Goal: Task Accomplishment & Management: Manage account settings

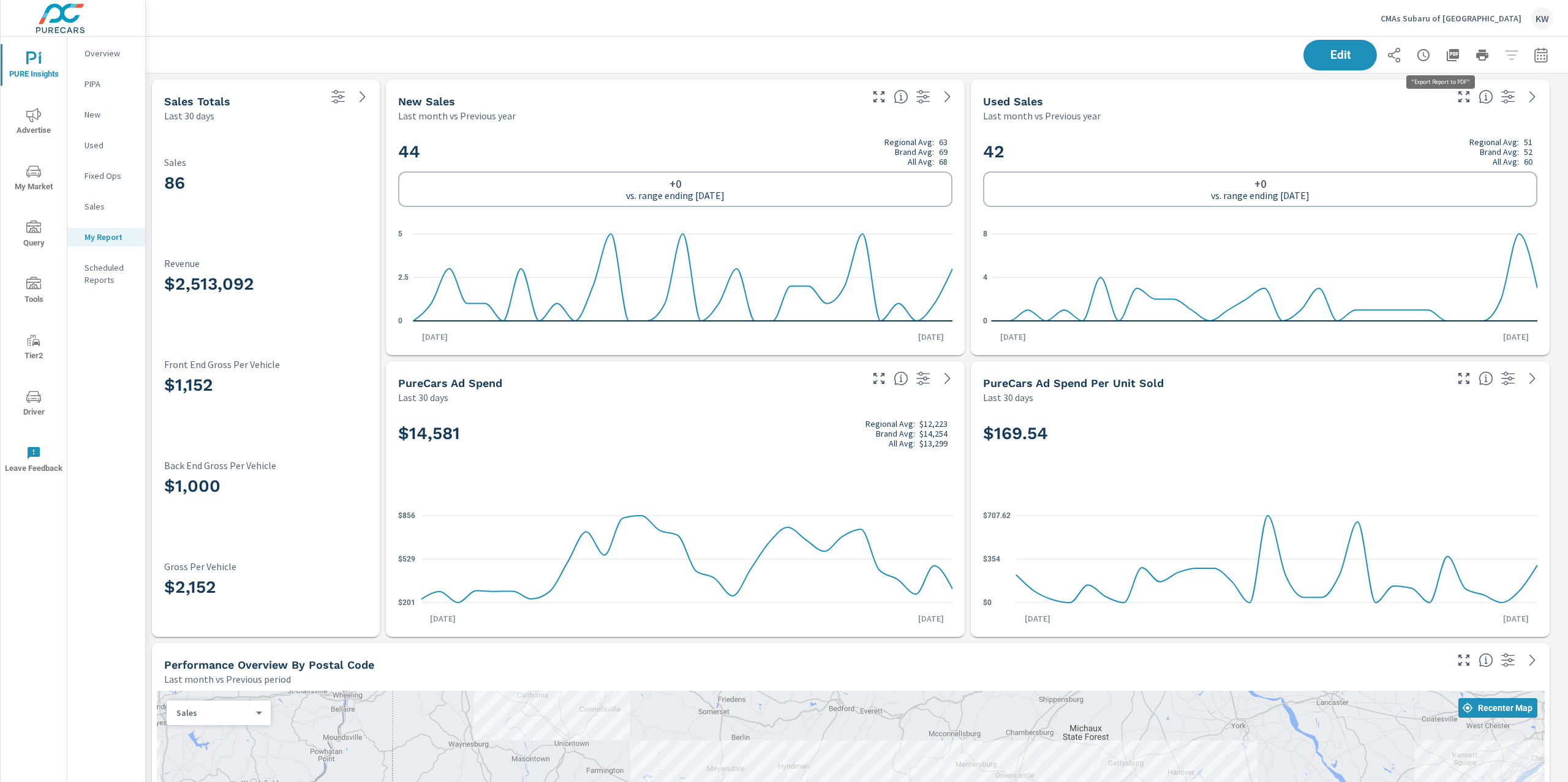
scroll to position [8765, 1435]
click at [1446, 61] on icon "button" at bounding box center [1452, 55] width 13 height 13
click at [1458, 17] on p "CMAs Subaru of Winchester" at bounding box center [1450, 18] width 141 height 11
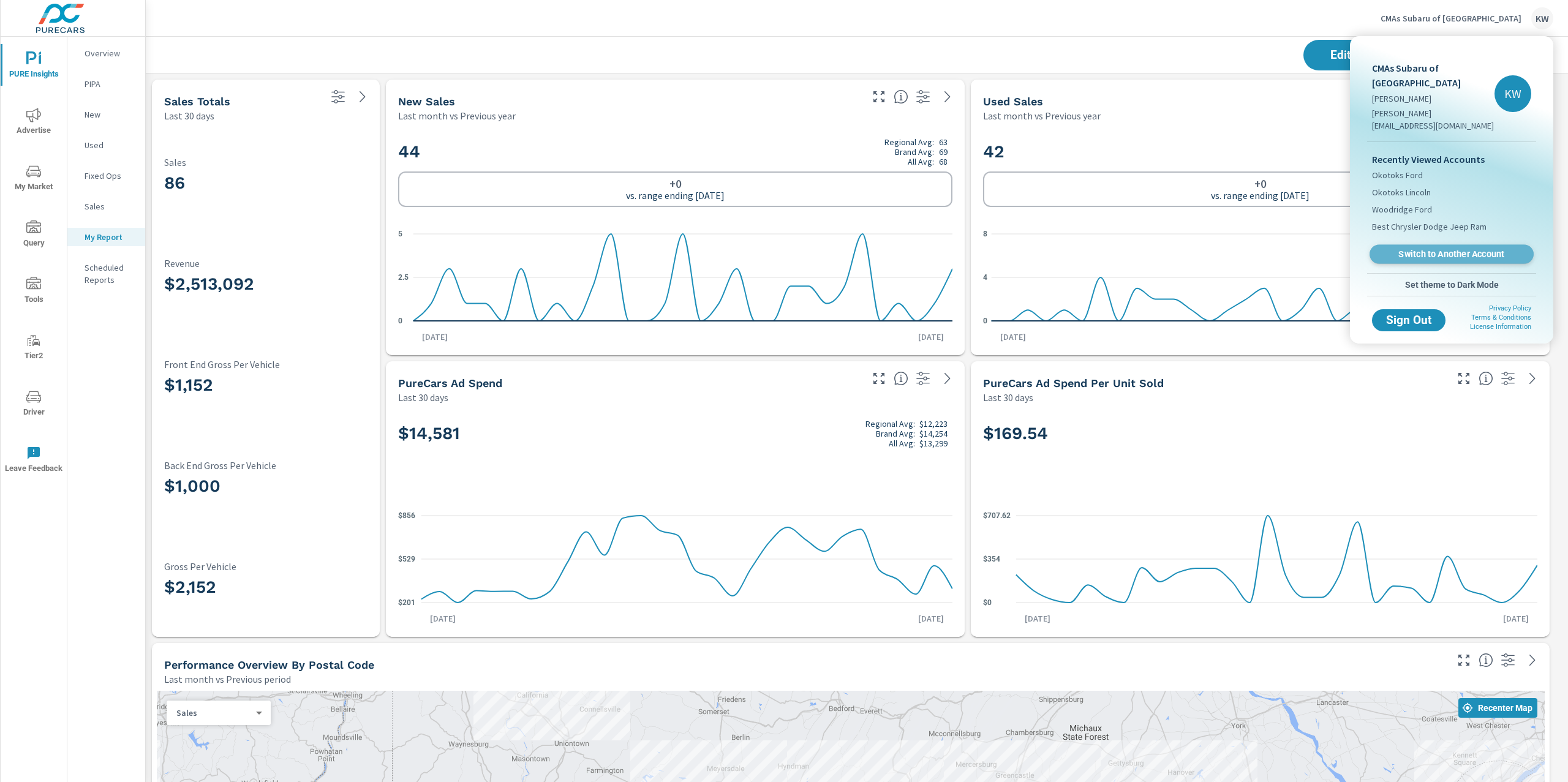
click at [1431, 248] on span "Switch to Another Account" at bounding box center [1451, 254] width 150 height 12
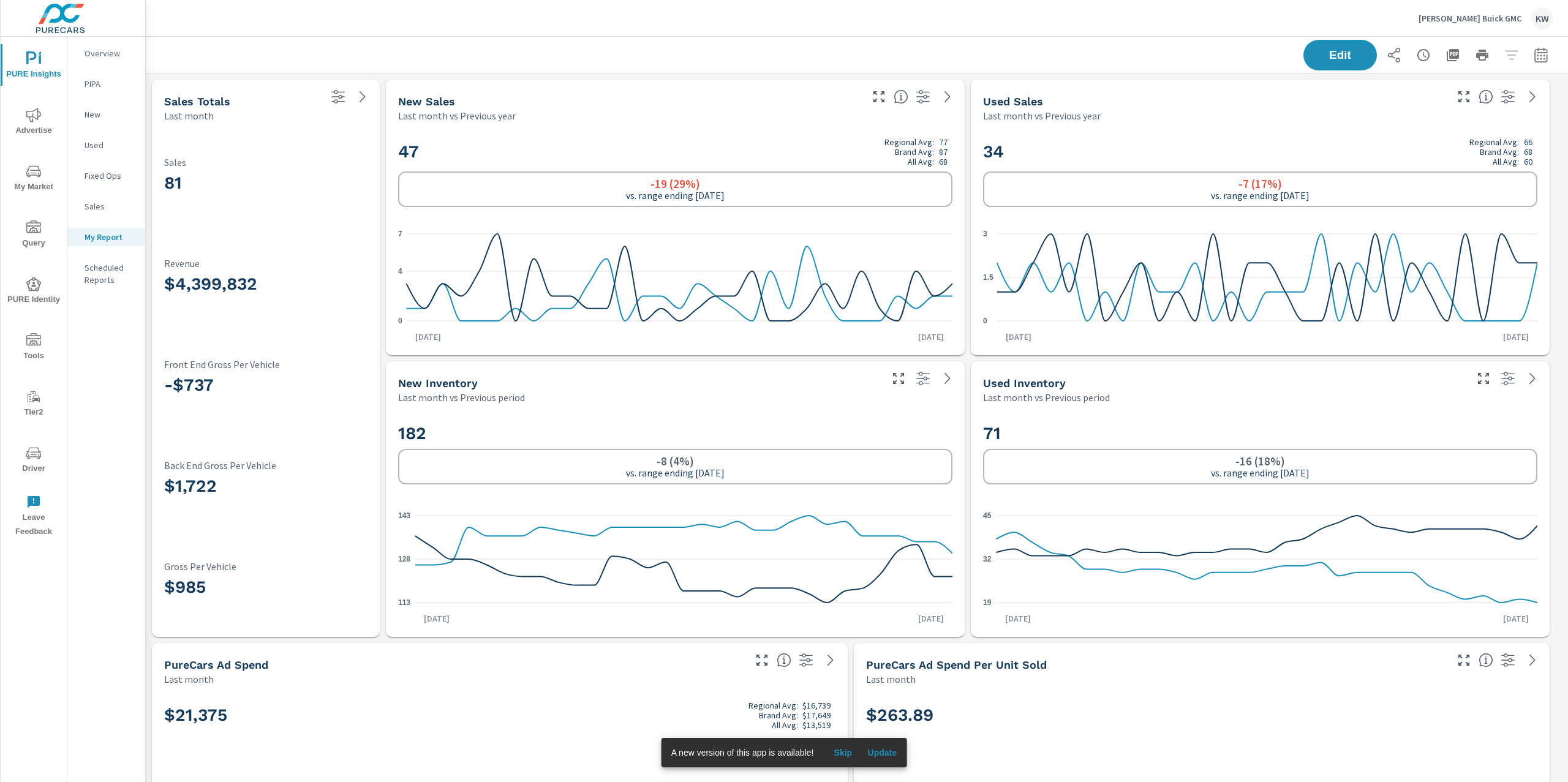
scroll to position [1, 0]
click at [880, 754] on span "Update" at bounding box center [882, 752] width 30 height 11
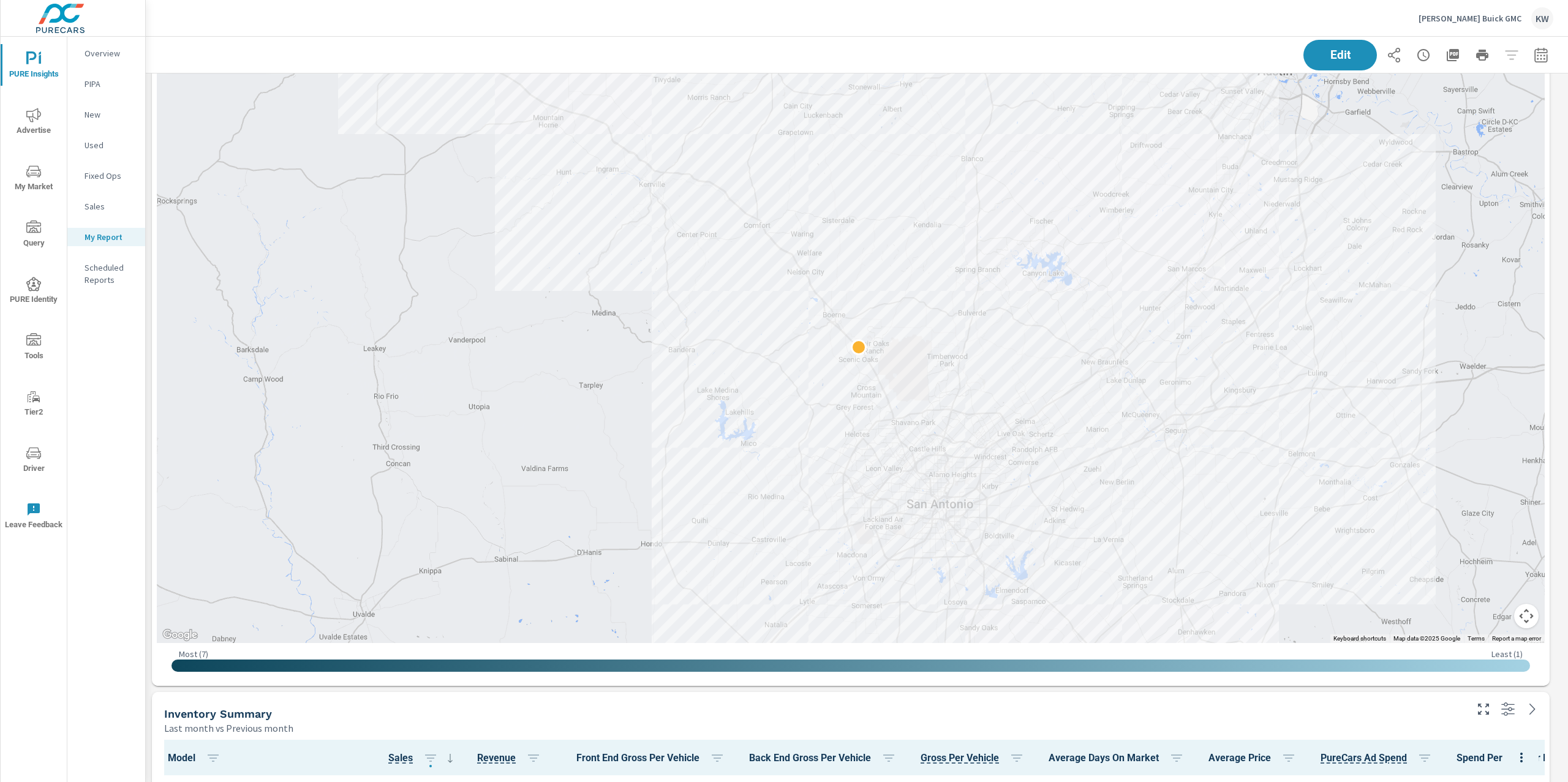
scroll to position [1003, 0]
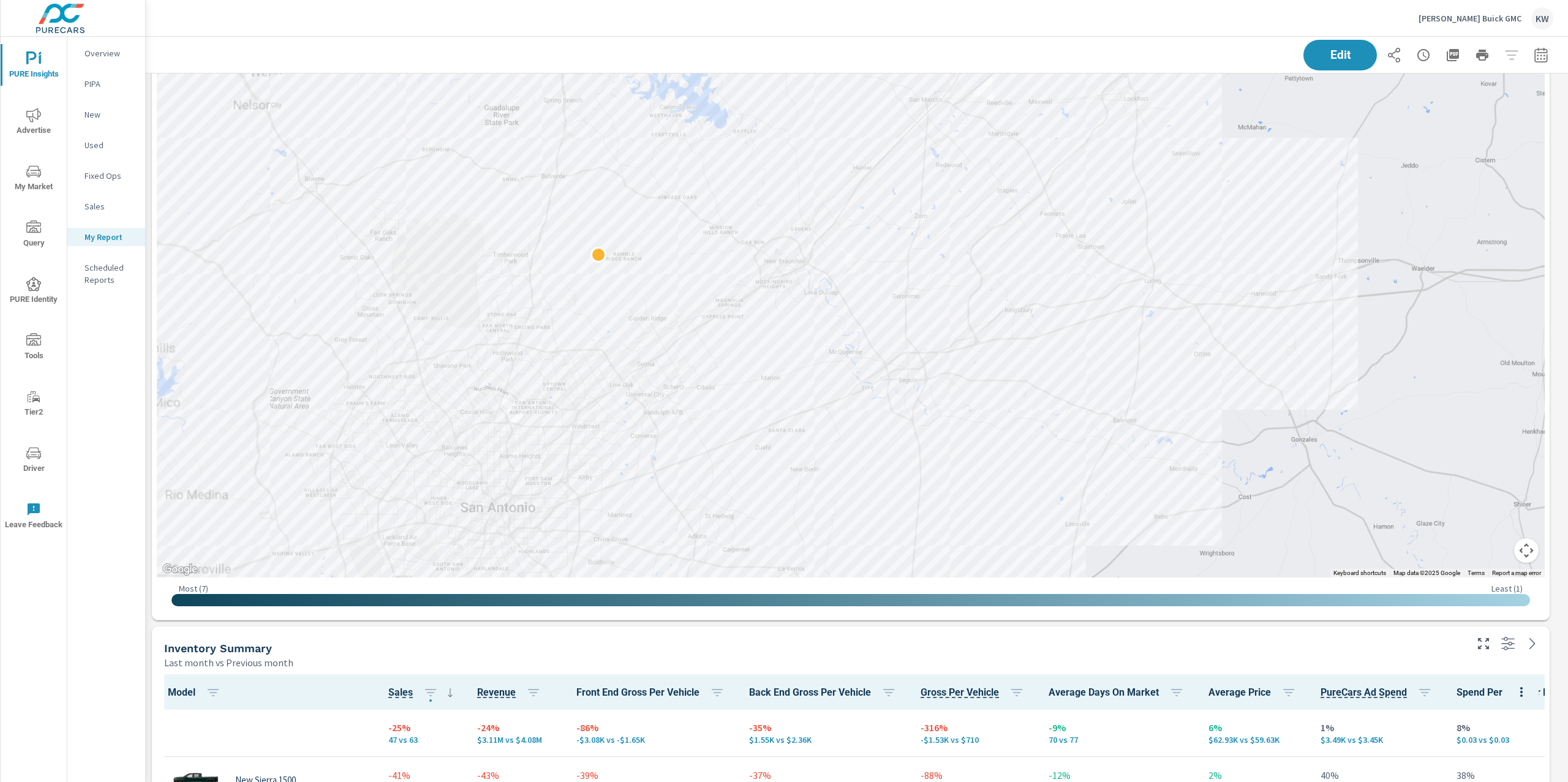
scroll to position [1, 0]
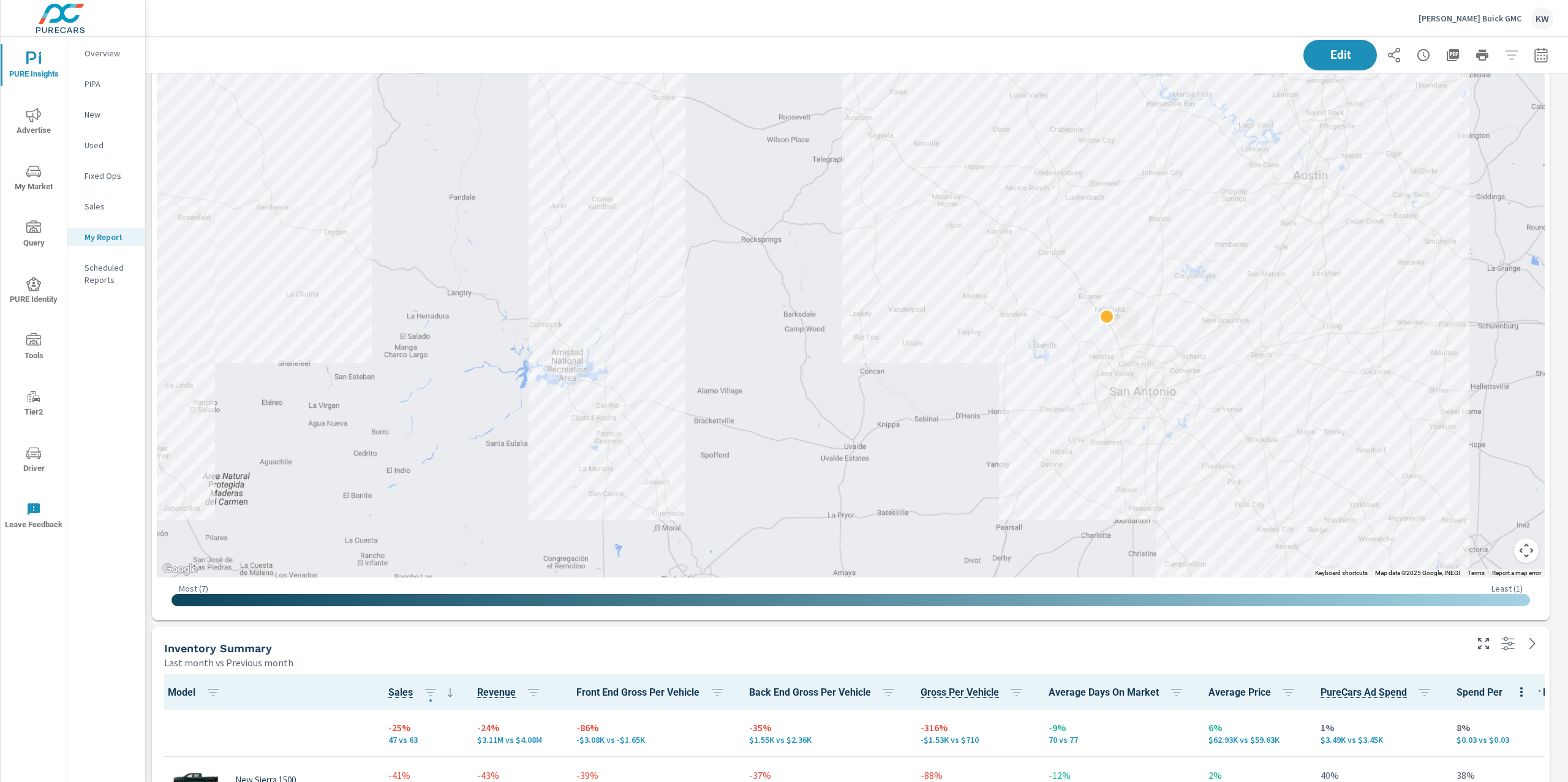
drag, startPoint x: 1396, startPoint y: 357, endPoint x: 1374, endPoint y: 358, distance: 22.0
click at [1395, 357] on div at bounding box center [1439, 604] width 1176 height 661
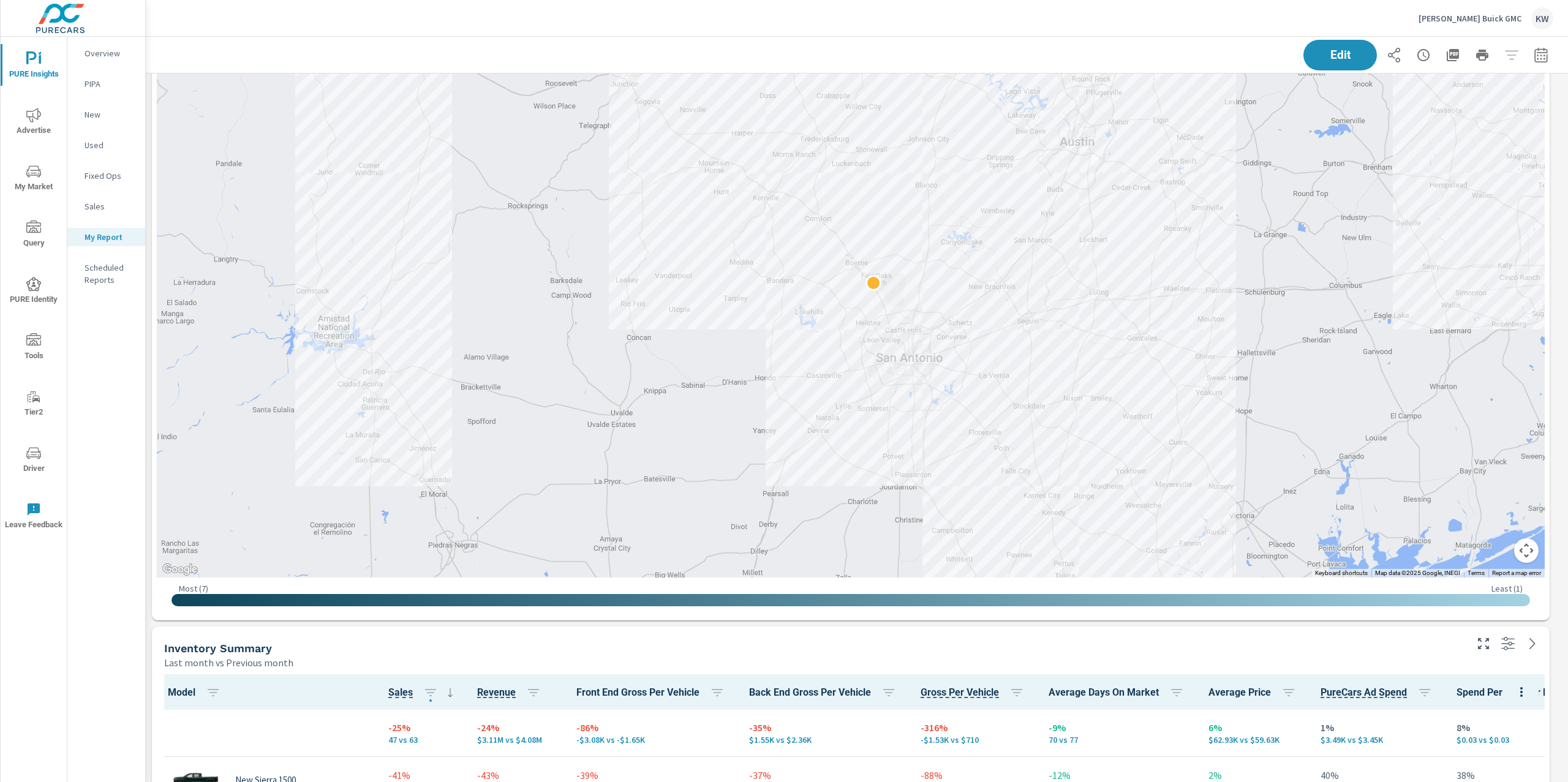
drag, startPoint x: 1374, startPoint y: 358, endPoint x: 1143, endPoint y: 322, distance: 233.8
click at [1143, 322] on div at bounding box center [1205, 570] width 1176 height 661
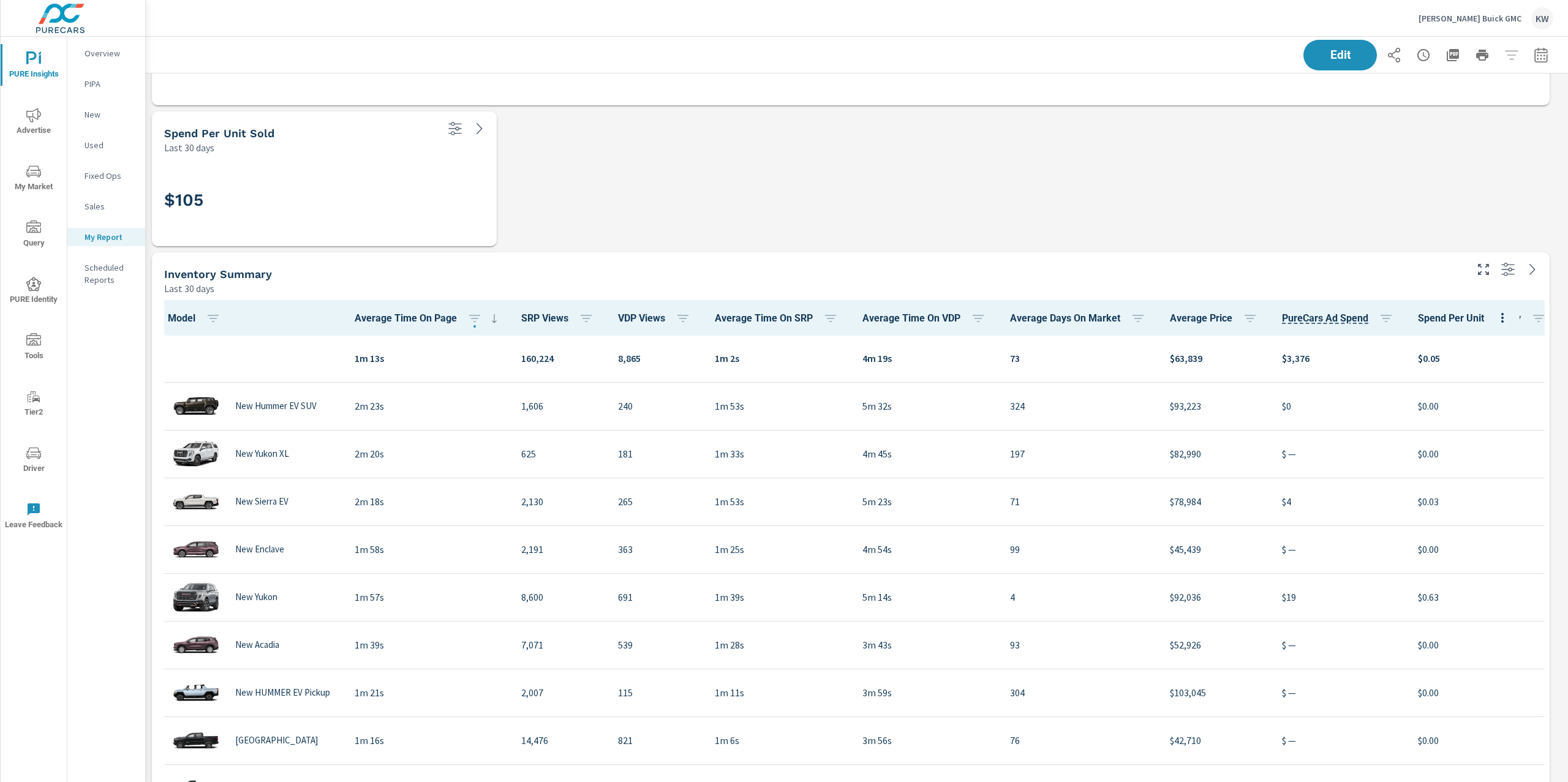
scroll to position [2289, 0]
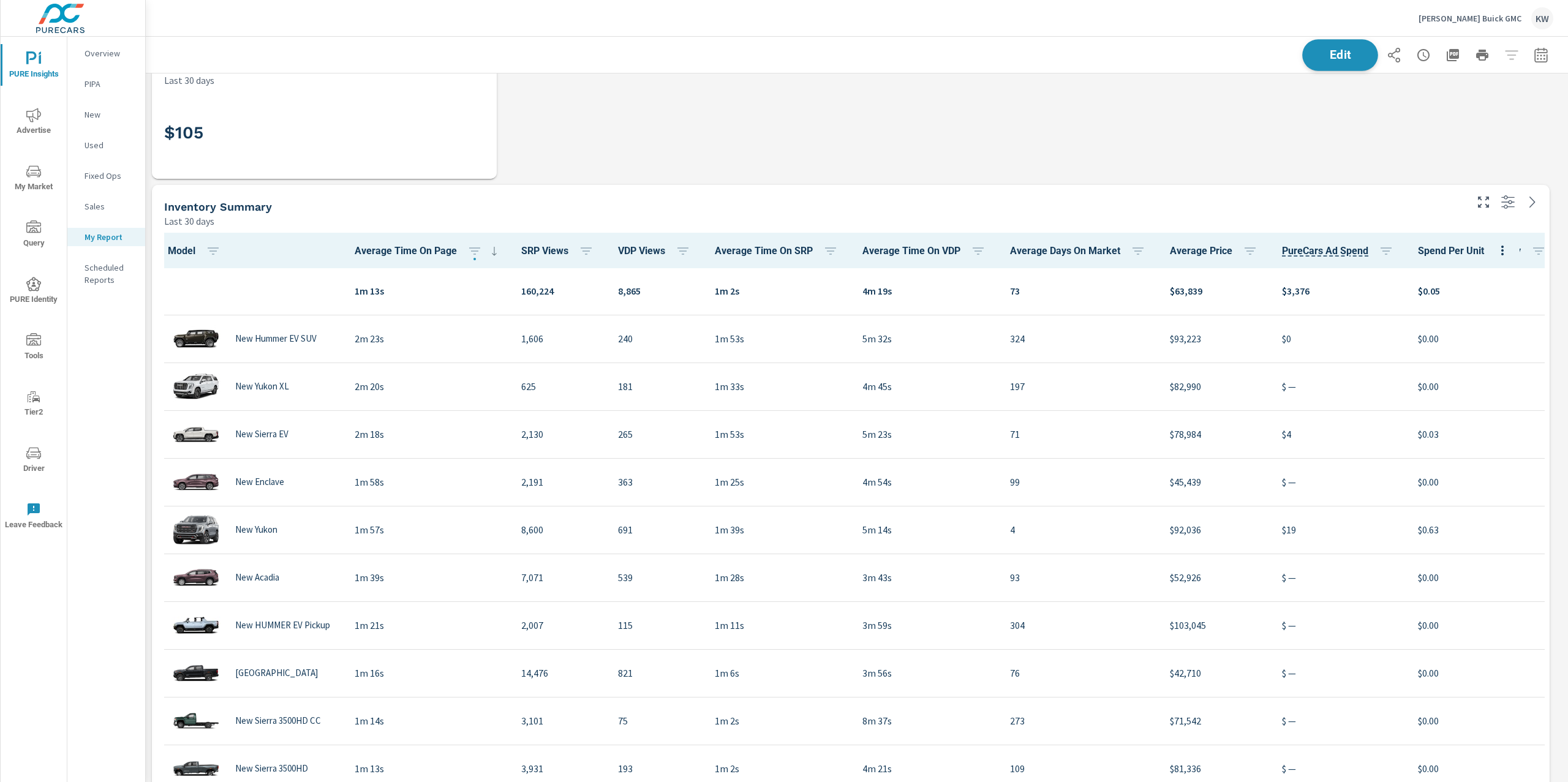
click at [1324, 55] on span "Edit" at bounding box center [1340, 55] width 50 height 12
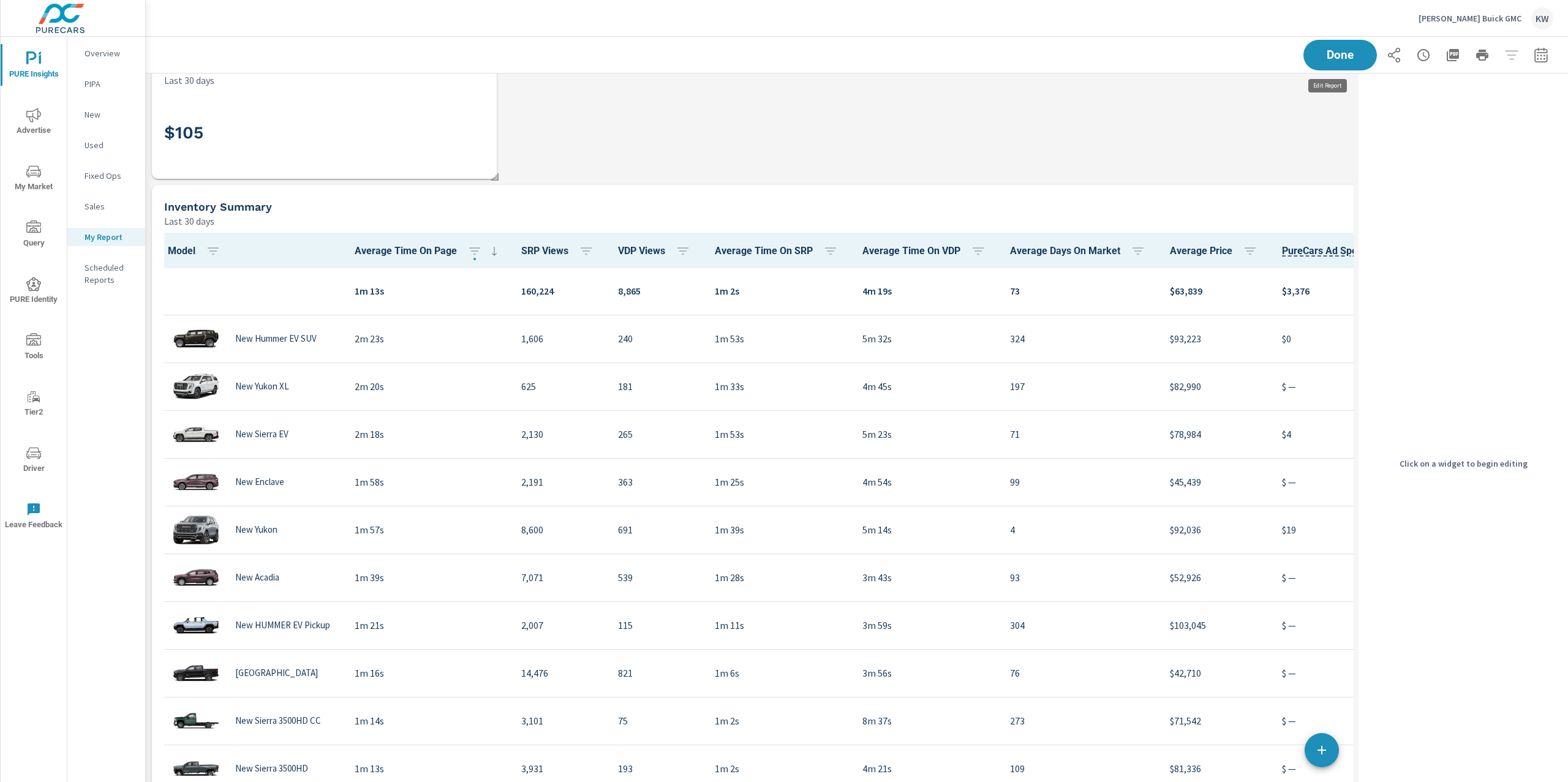
scroll to position [5, 5]
click at [1180, 217] on div "Last 30 days" at bounding box center [707, 221] width 1085 height 15
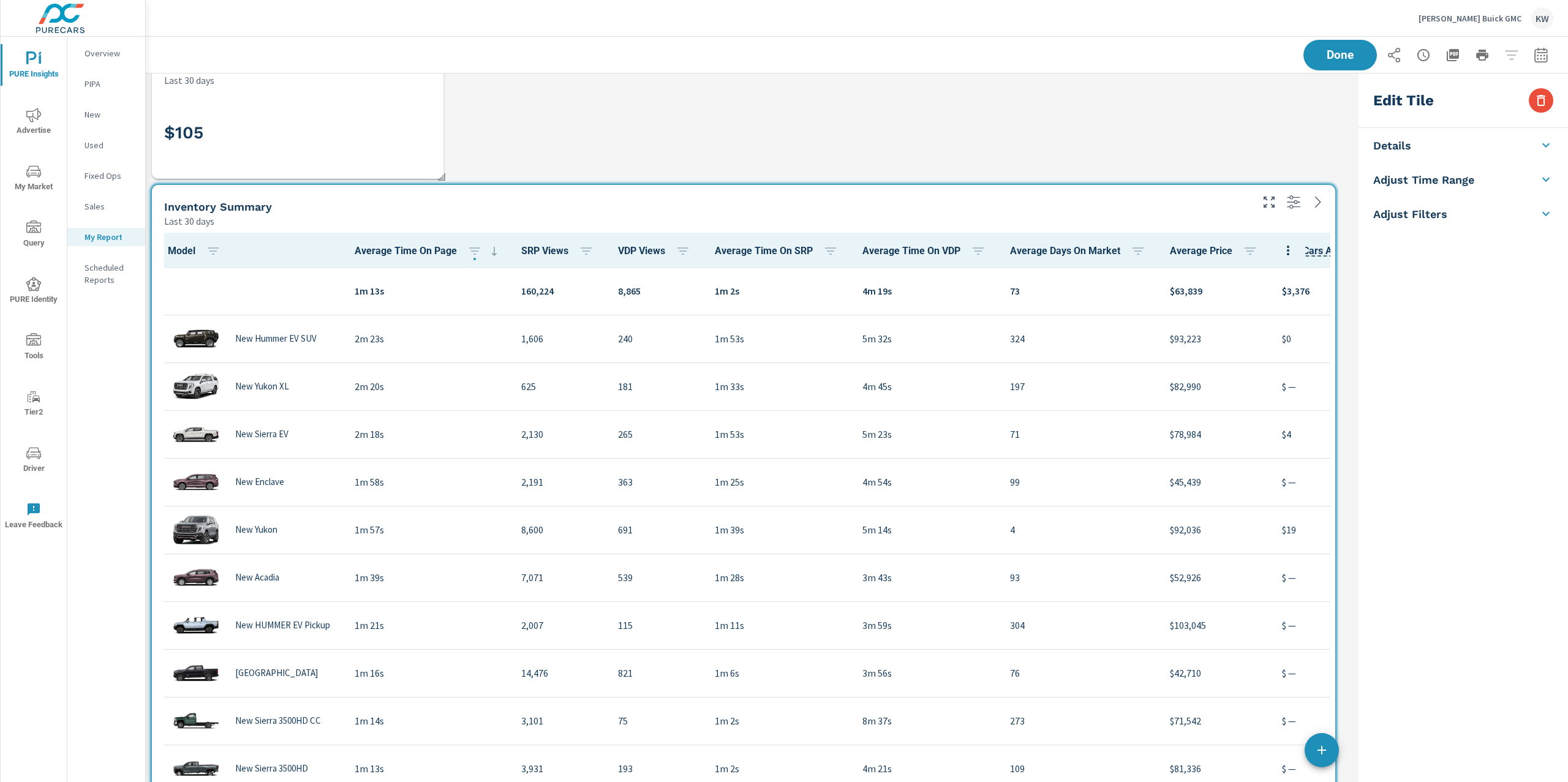
scroll to position [8905, 1221]
click at [1452, 256] on h5 "Adjust Time Range" at bounding box center [1423, 254] width 101 height 14
click at [1446, 220] on input "checkbox" at bounding box center [1435, 217] width 70 height 23
checkbox input "true"
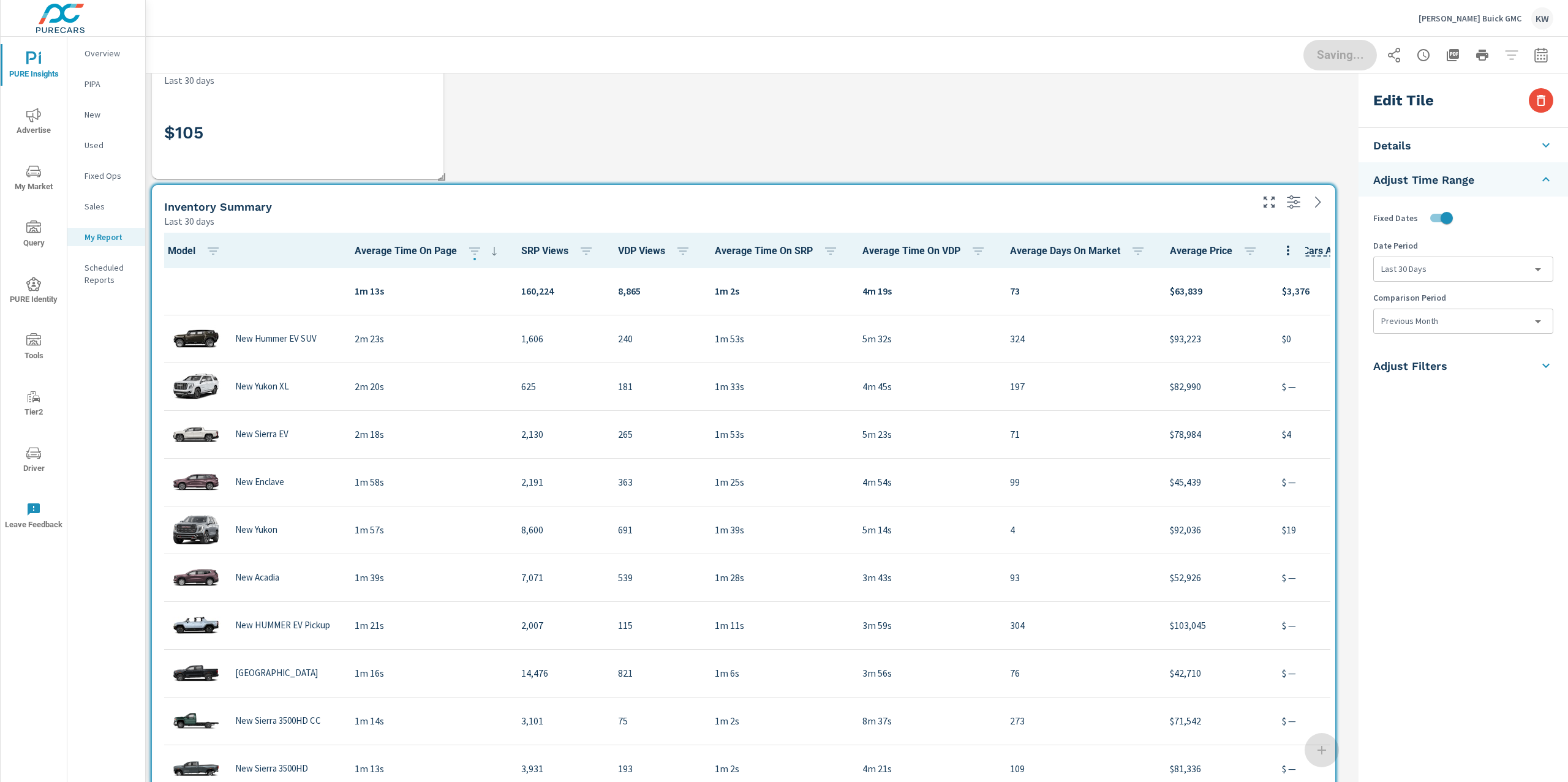
click at [1452, 265] on body "PURE Insights Advertise My Market Query PURE Identity Tools Tier2 Driver Leave …" at bounding box center [784, 391] width 1568 height 782
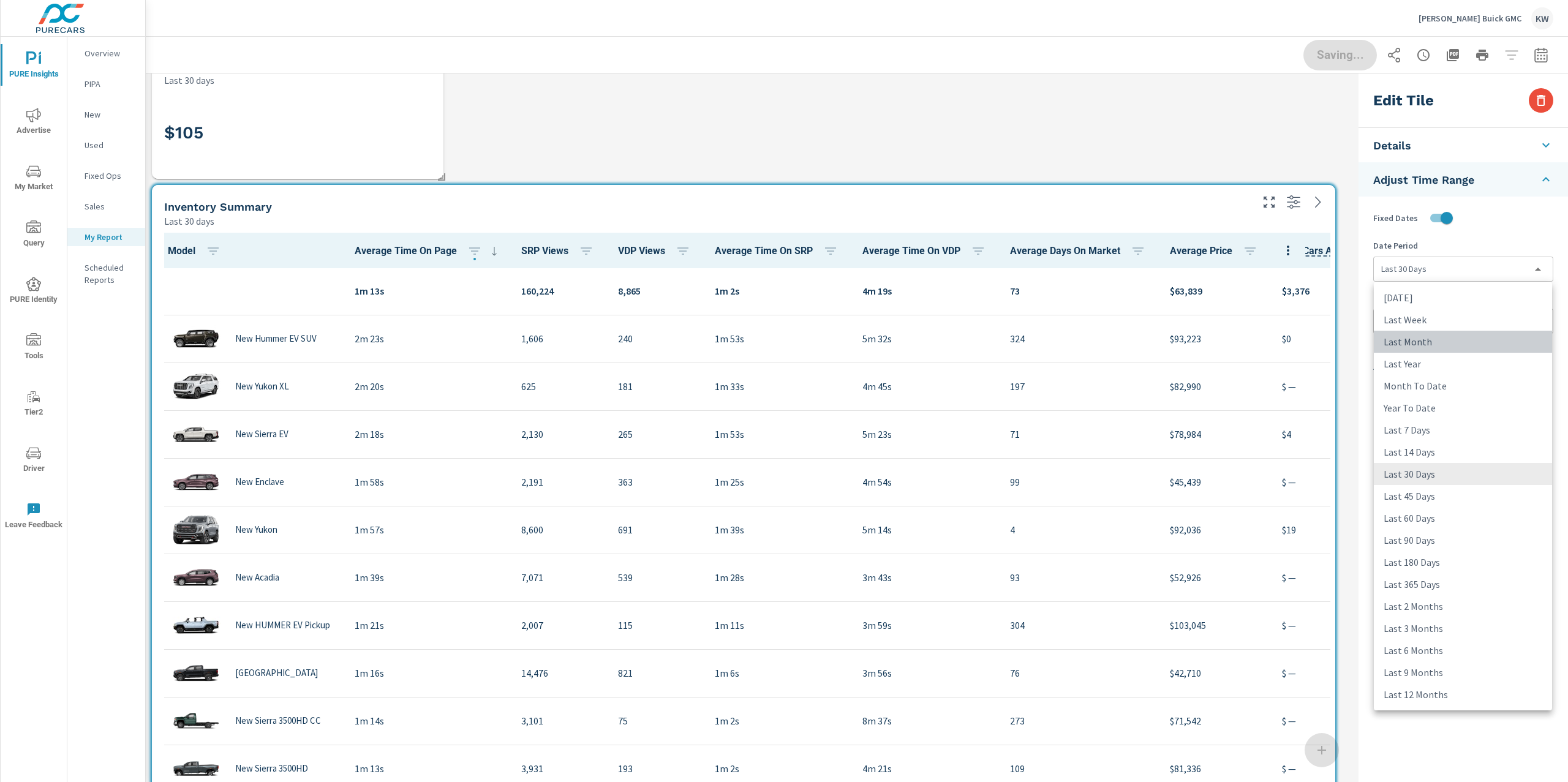
click at [1432, 343] on li "Last Month" at bounding box center [1463, 341] width 178 height 22
type input "lastMonth"
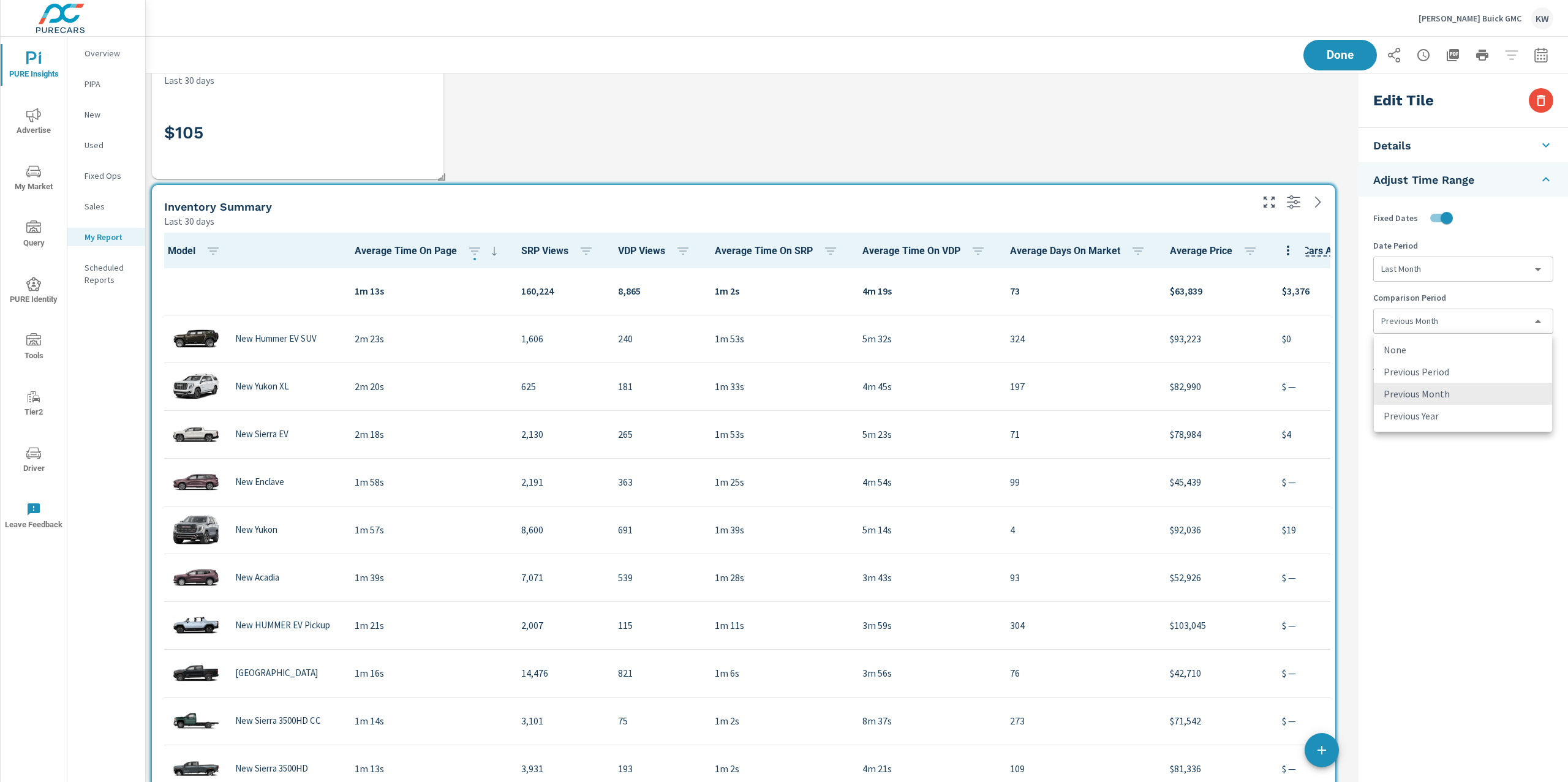
click at [1446, 324] on body "PURE Insights Advertise My Market Query PURE Identity Tools Tier2 Driver Leave …" at bounding box center [784, 391] width 1568 height 782
click at [1441, 390] on li "Previous Month" at bounding box center [1463, 394] width 178 height 22
click at [1343, 60] on button "Done" at bounding box center [1339, 55] width 76 height 32
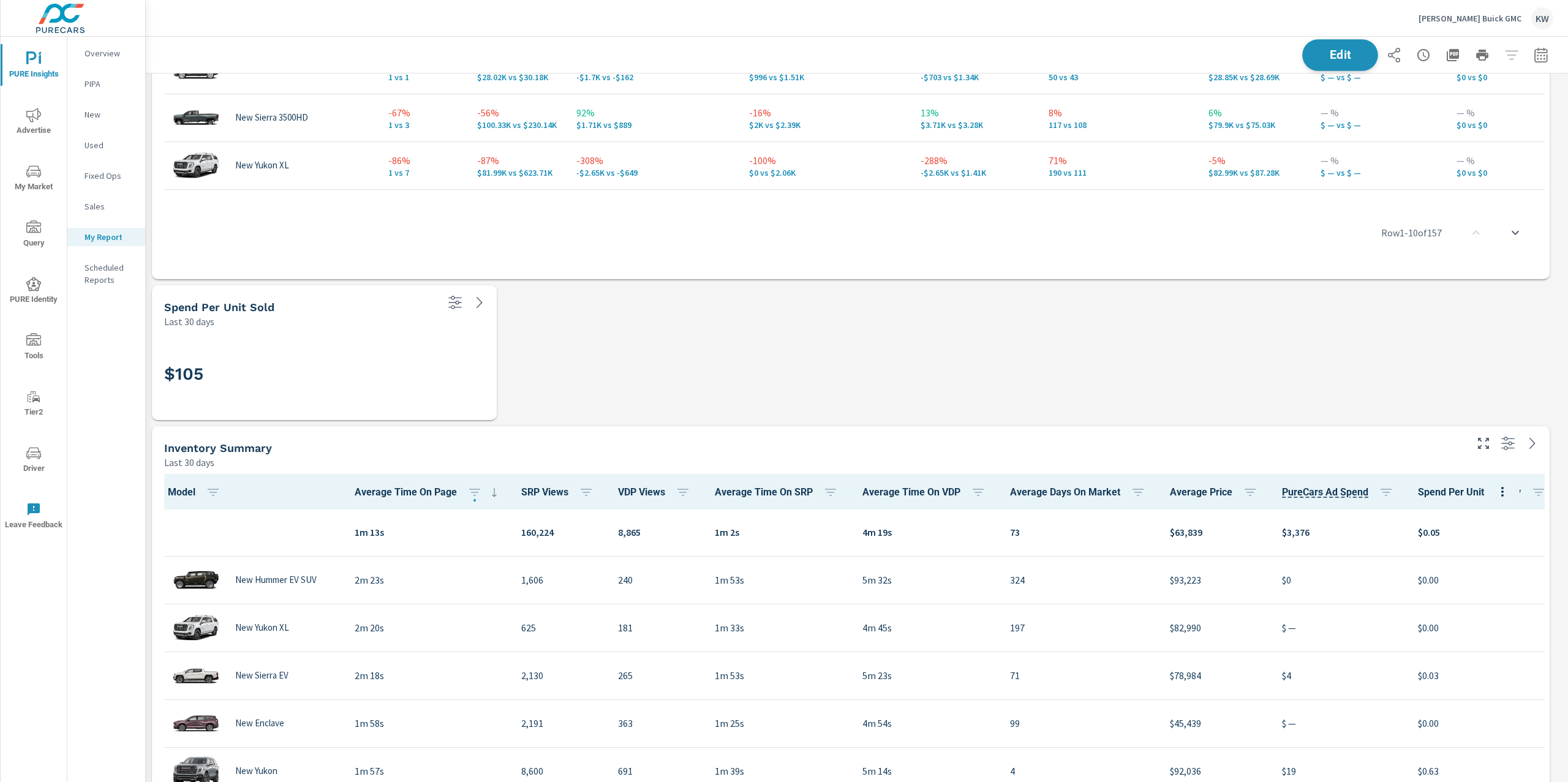
scroll to position [8905, 1435]
click at [1315, 55] on span "Edit" at bounding box center [1340, 55] width 50 height 12
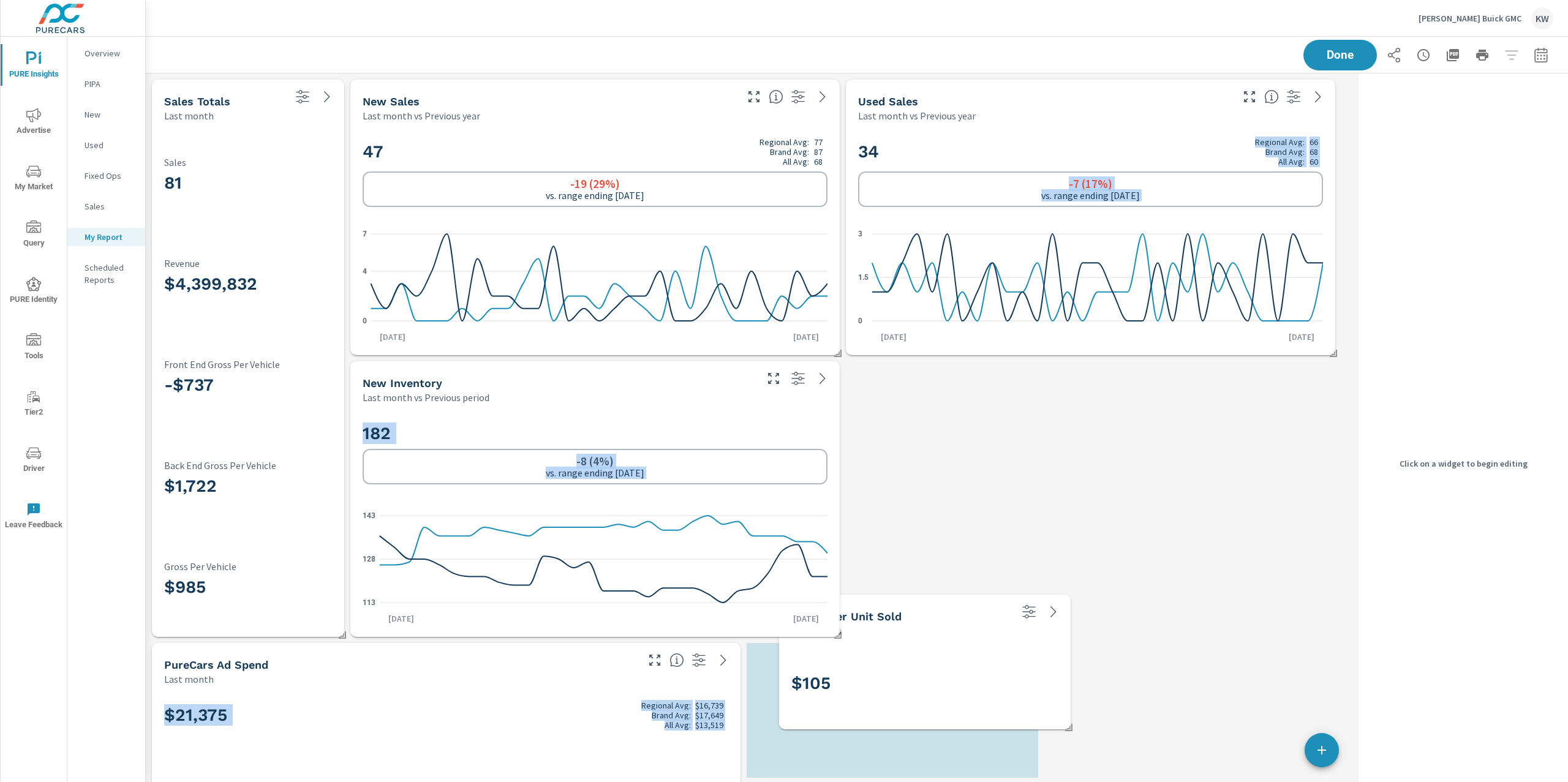
scroll to position [9187, 1221]
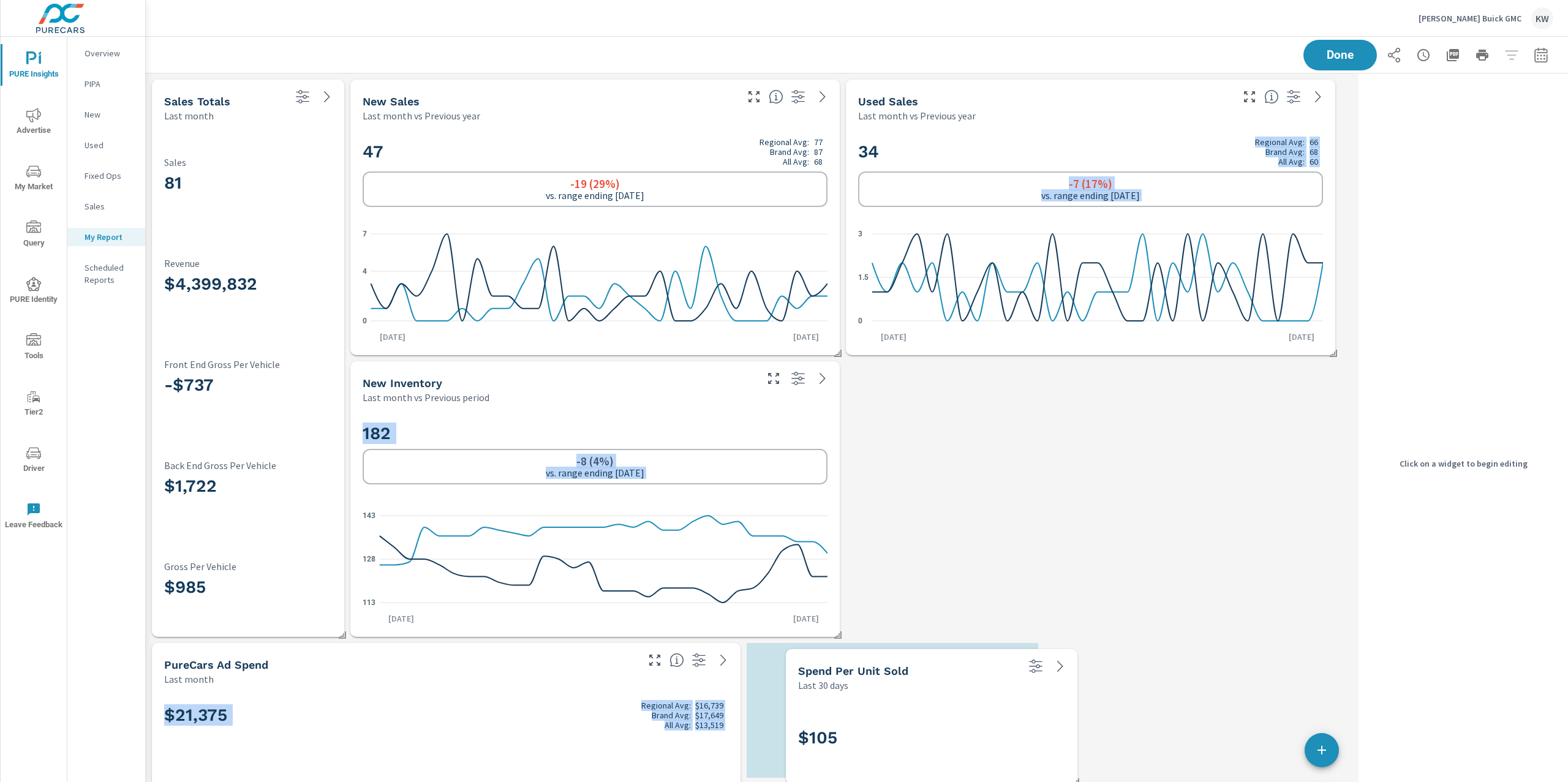
drag, startPoint x: 367, startPoint y: 338, endPoint x: 1001, endPoint y: 703, distance: 731.6
click at [1001, 703] on div "$105" at bounding box center [931, 738] width 282 height 82
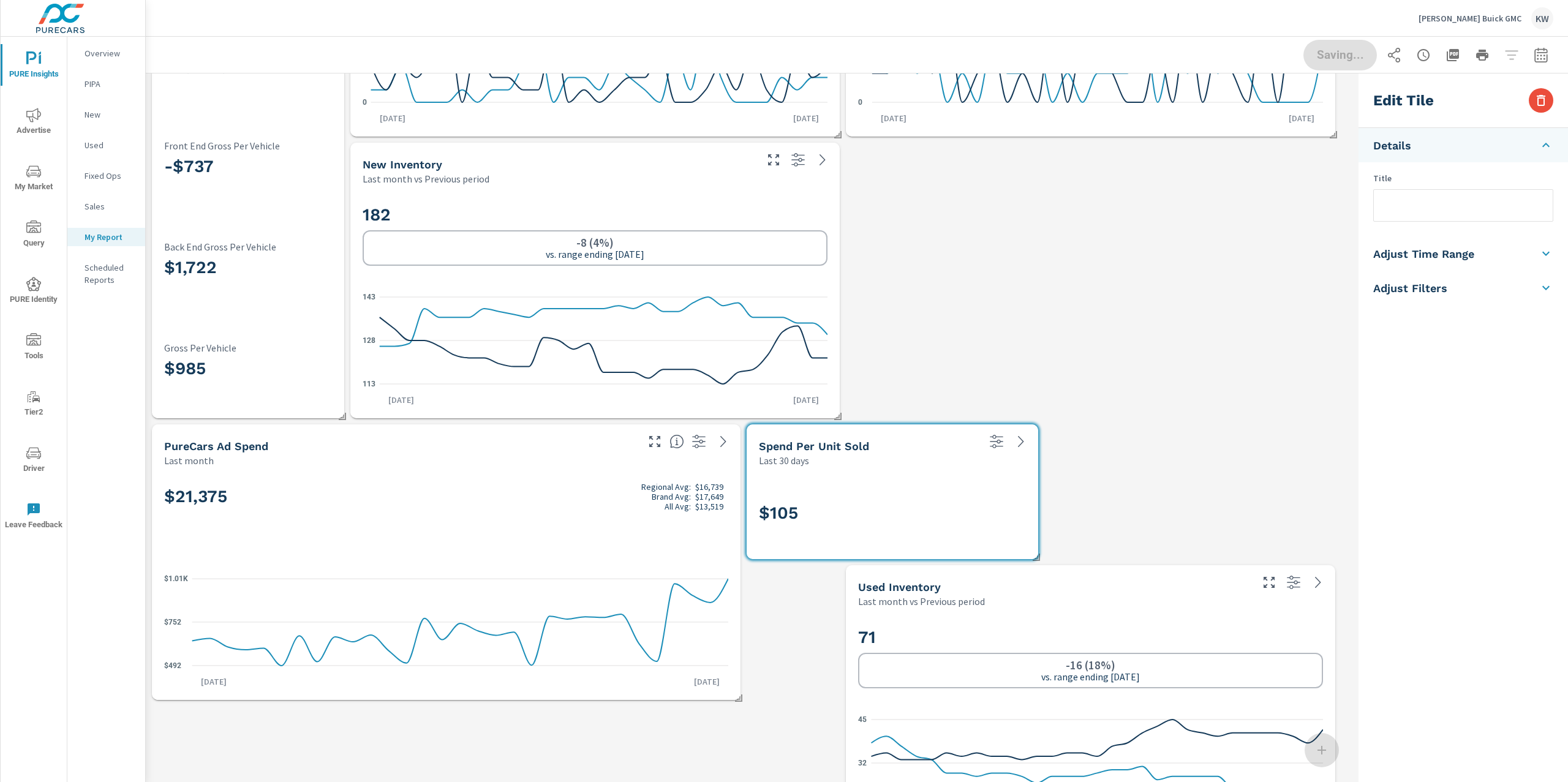
scroll to position [0, 0]
click at [1147, 627] on h2 "71" at bounding box center [1090, 638] width 465 height 21
checkbox input "true"
type input "lastMonth"
type input "currentPeriodStart"
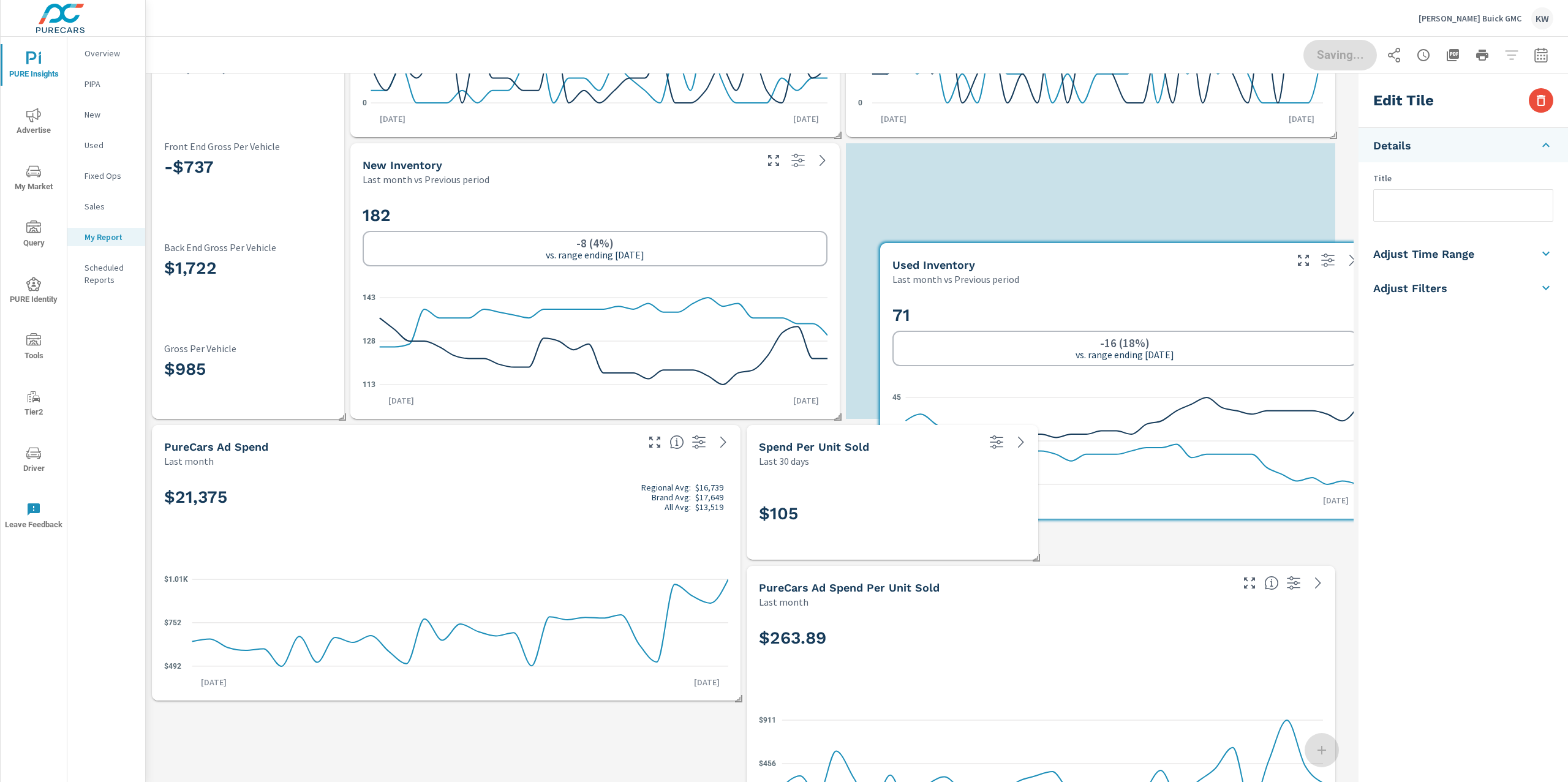
drag, startPoint x: 1164, startPoint y: 583, endPoint x: 1174, endPoint y: 233, distance: 350.1
click at [1175, 299] on div "71 -16 (18%) vs. range ending Jun 30" at bounding box center [1125, 336] width 465 height 75
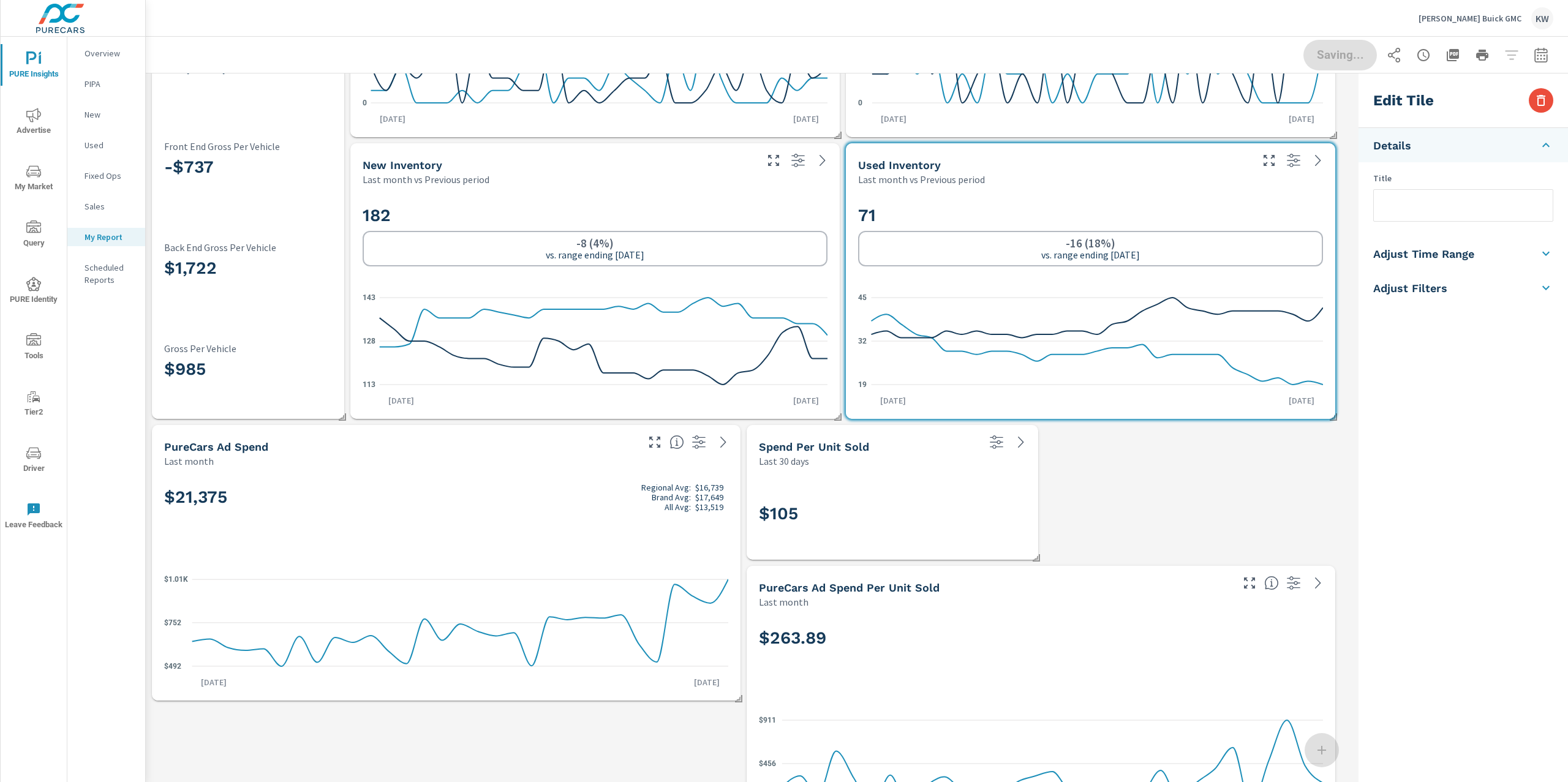
click at [1172, 226] on h2 "71" at bounding box center [1090, 215] width 465 height 21
click at [952, 493] on div "$105" at bounding box center [892, 514] width 267 height 67
checkbox input "false"
type input "last30Days"
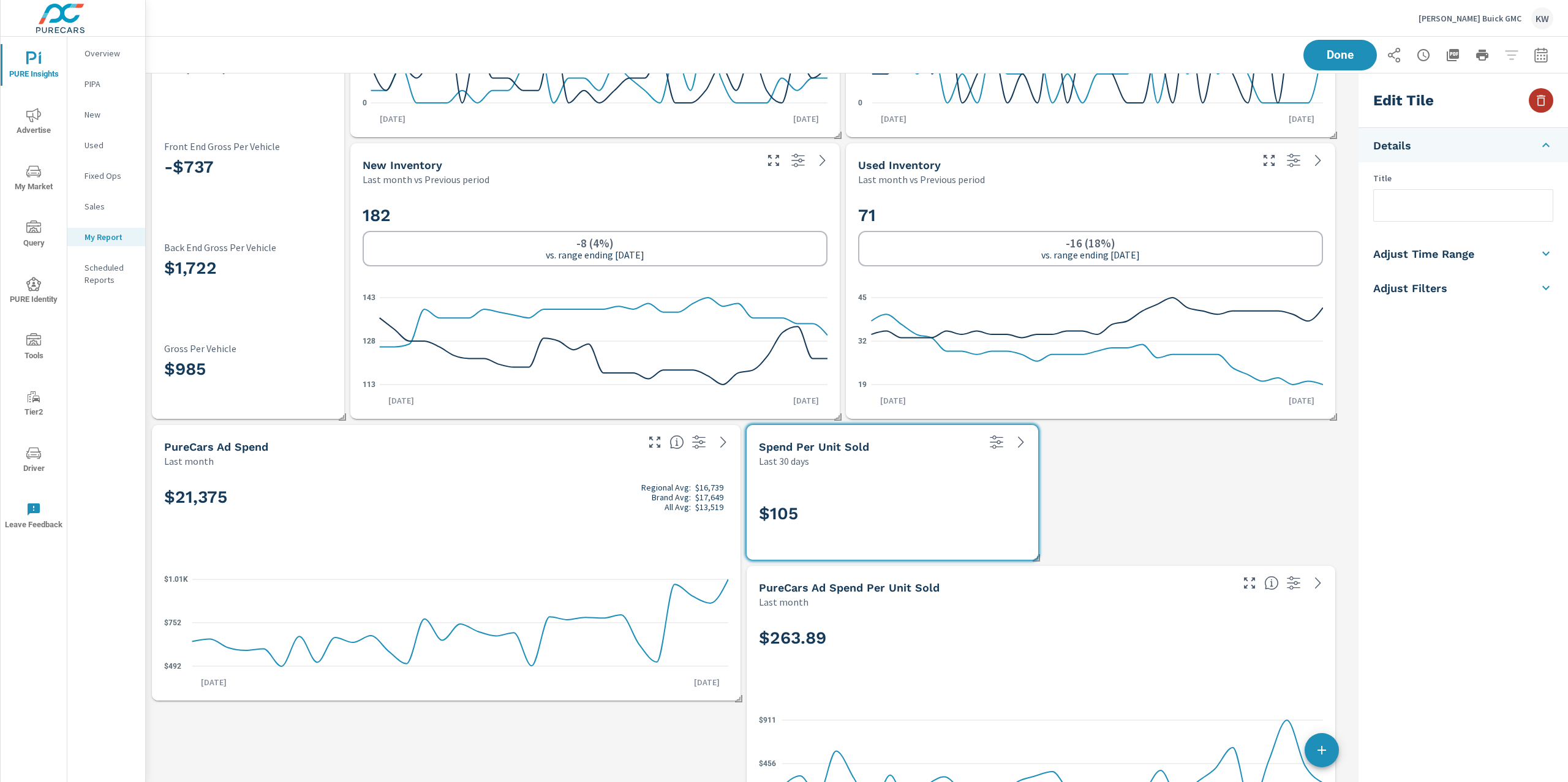
click at [1543, 97] on icon "button" at bounding box center [1541, 100] width 15 height 15
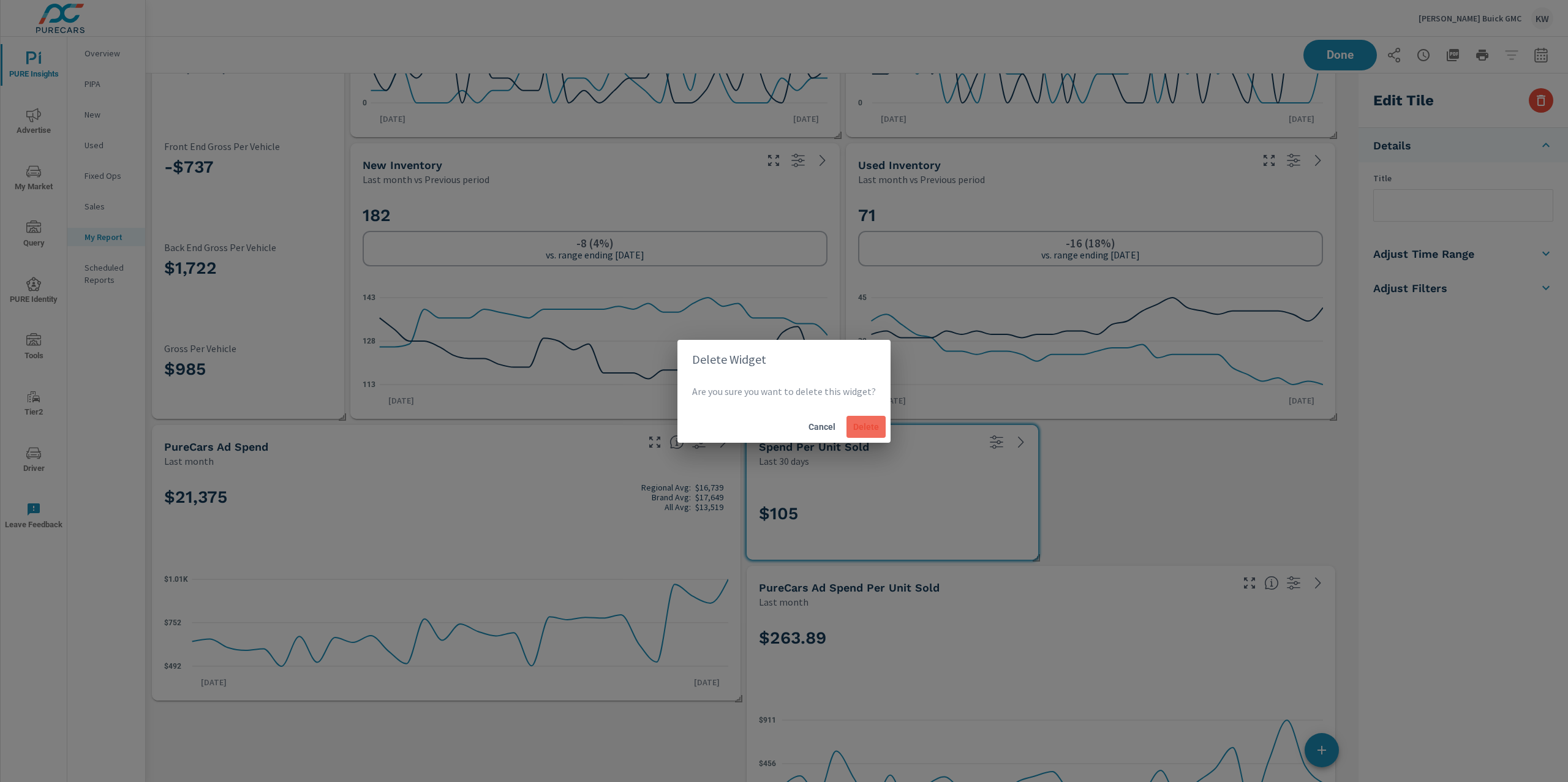
click at [871, 425] on span "Delete" at bounding box center [866, 427] width 30 height 11
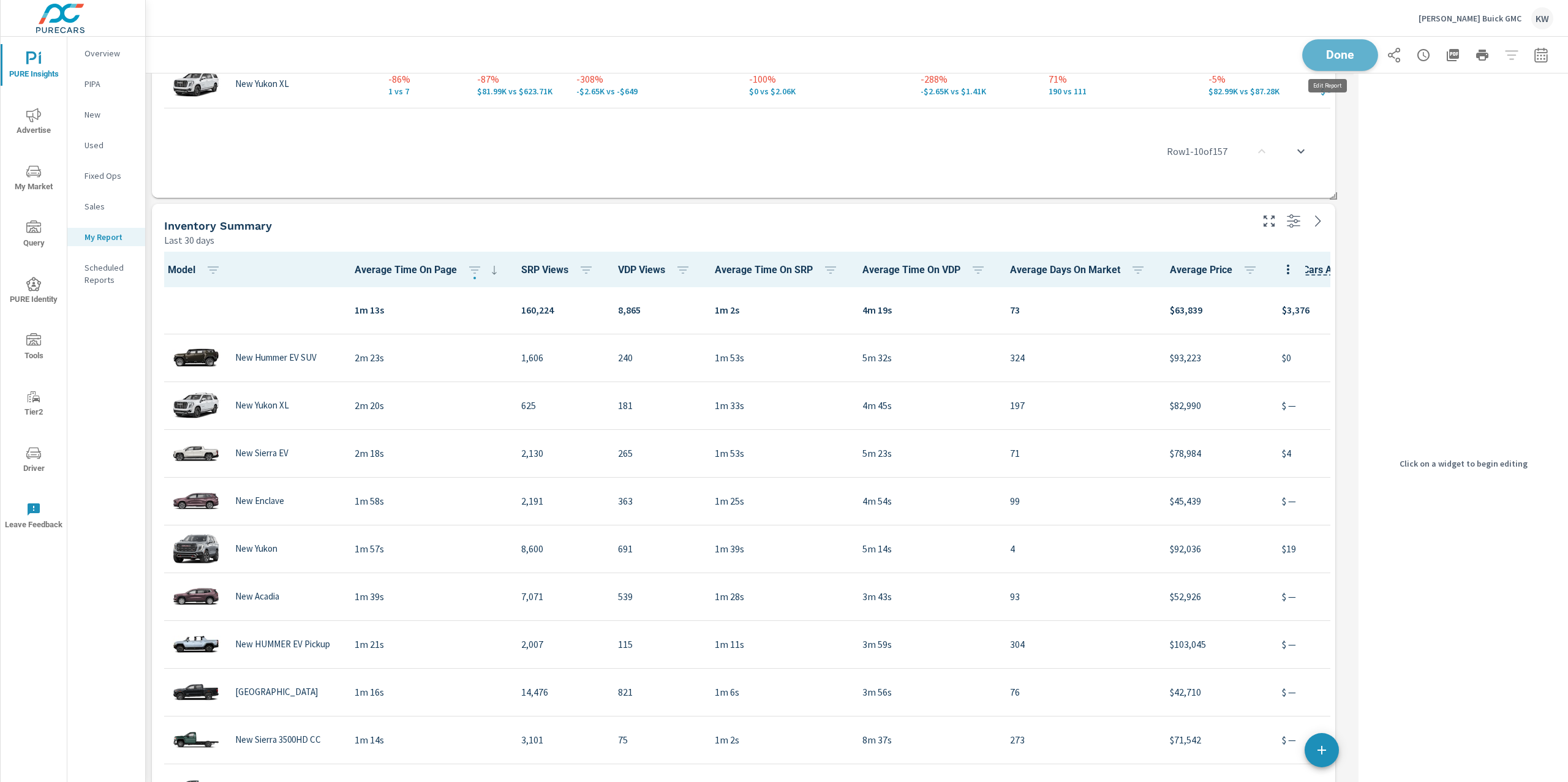
click at [1322, 55] on span "Done" at bounding box center [1340, 55] width 50 height 12
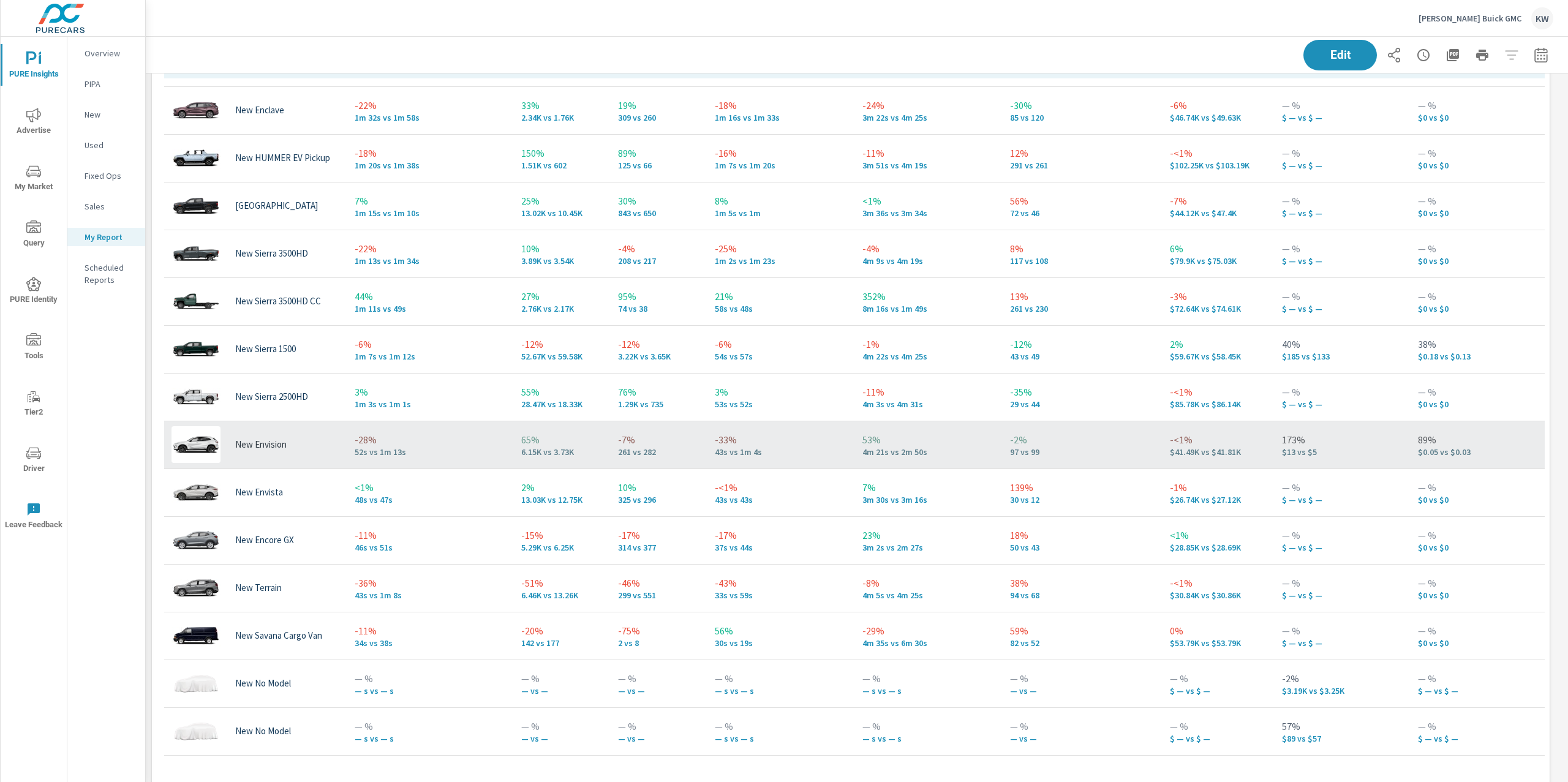
scroll to position [293, 0]
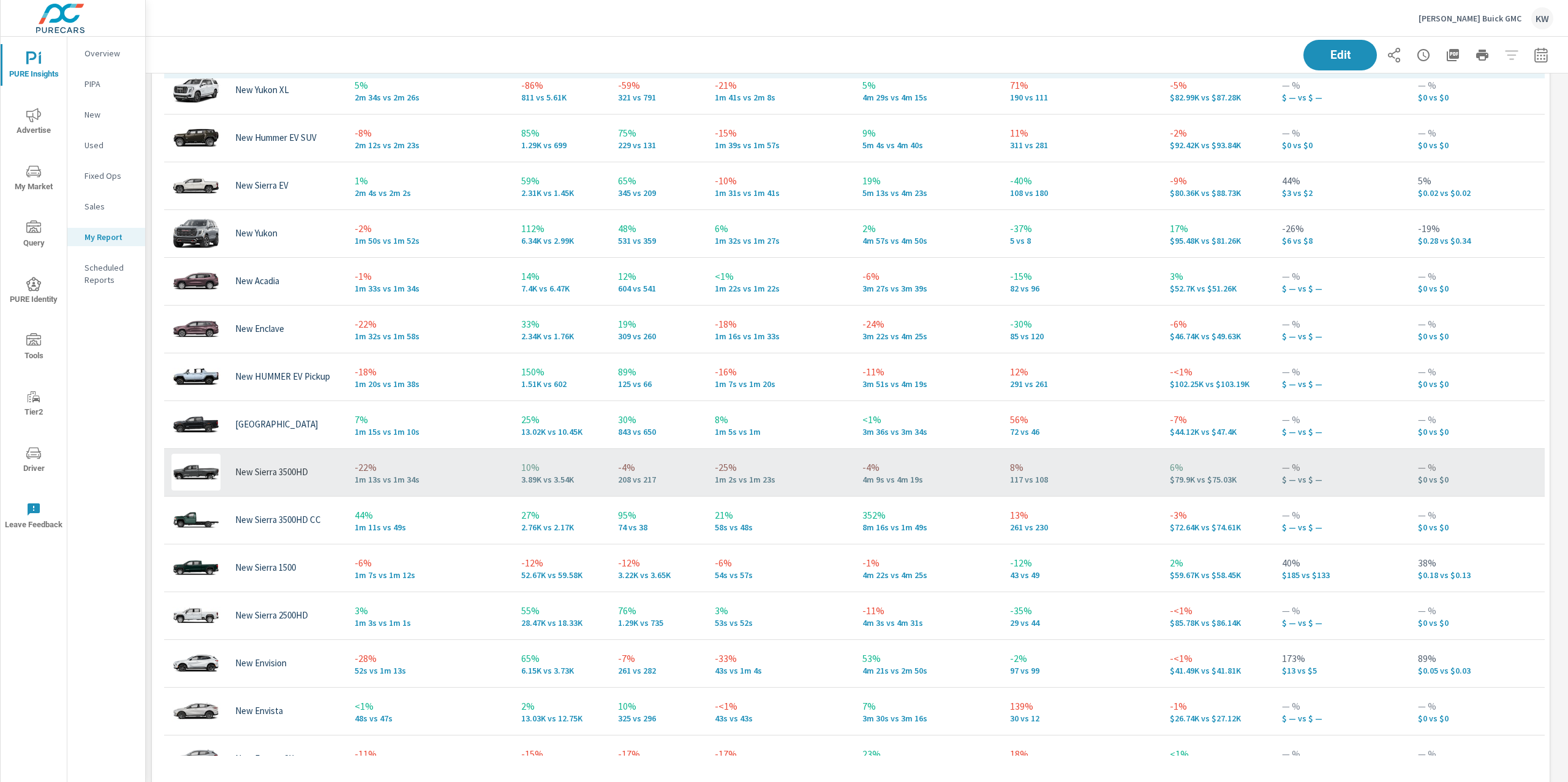
scroll to position [3, 0]
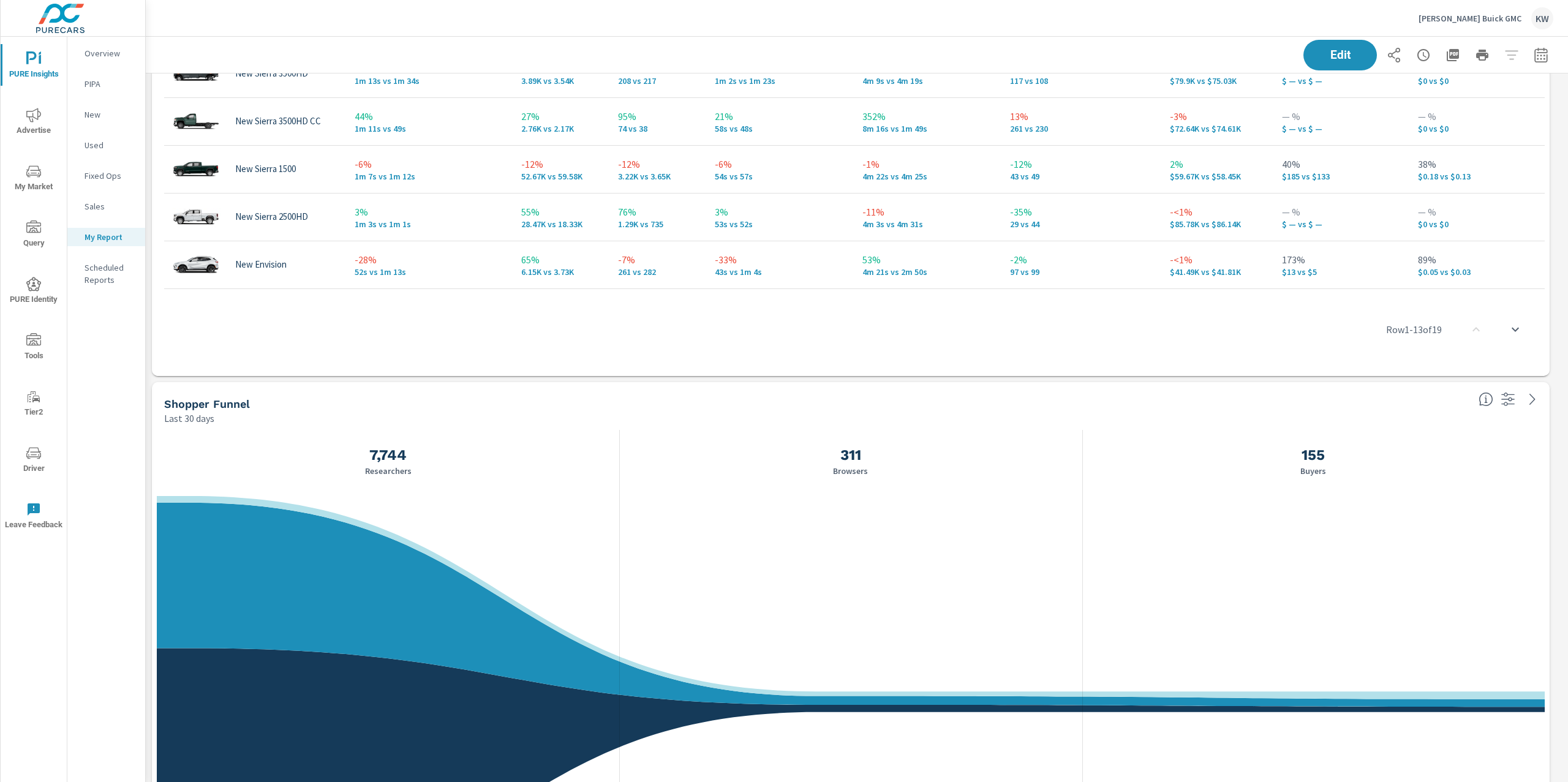
scroll to position [2948, 0]
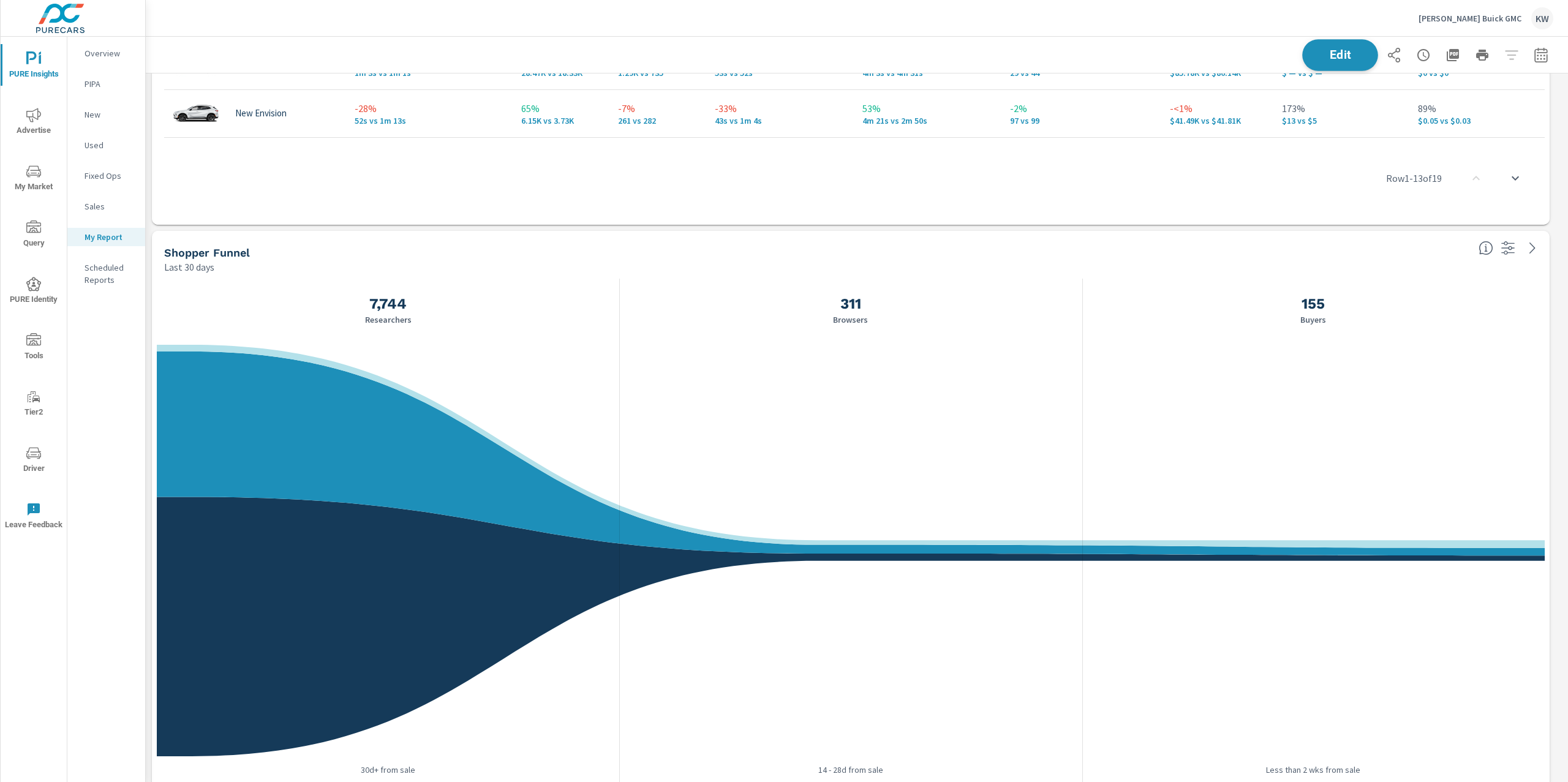
click at [1343, 55] on span "Edit" at bounding box center [1340, 55] width 50 height 12
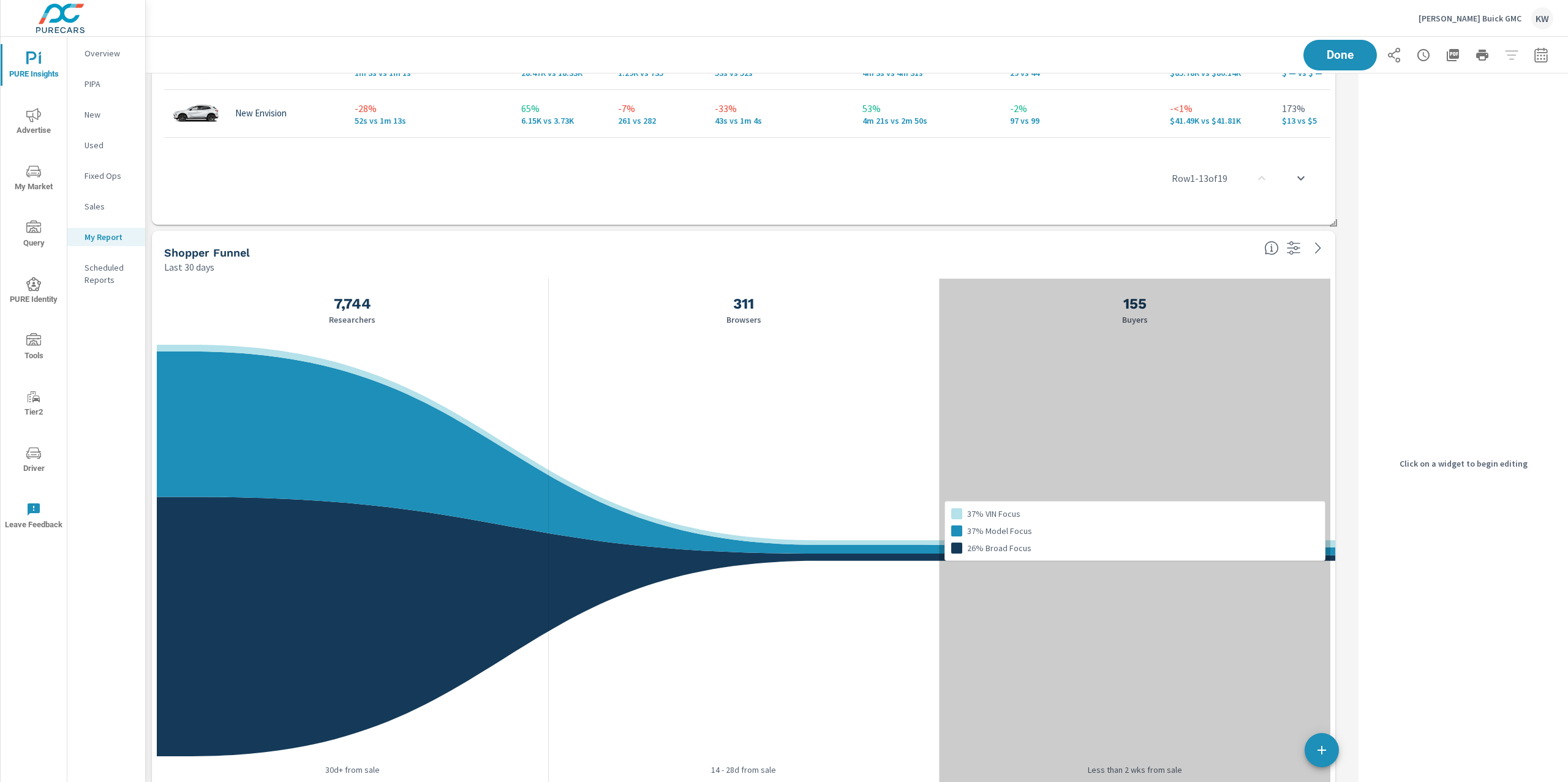
scroll to position [8765, 1221]
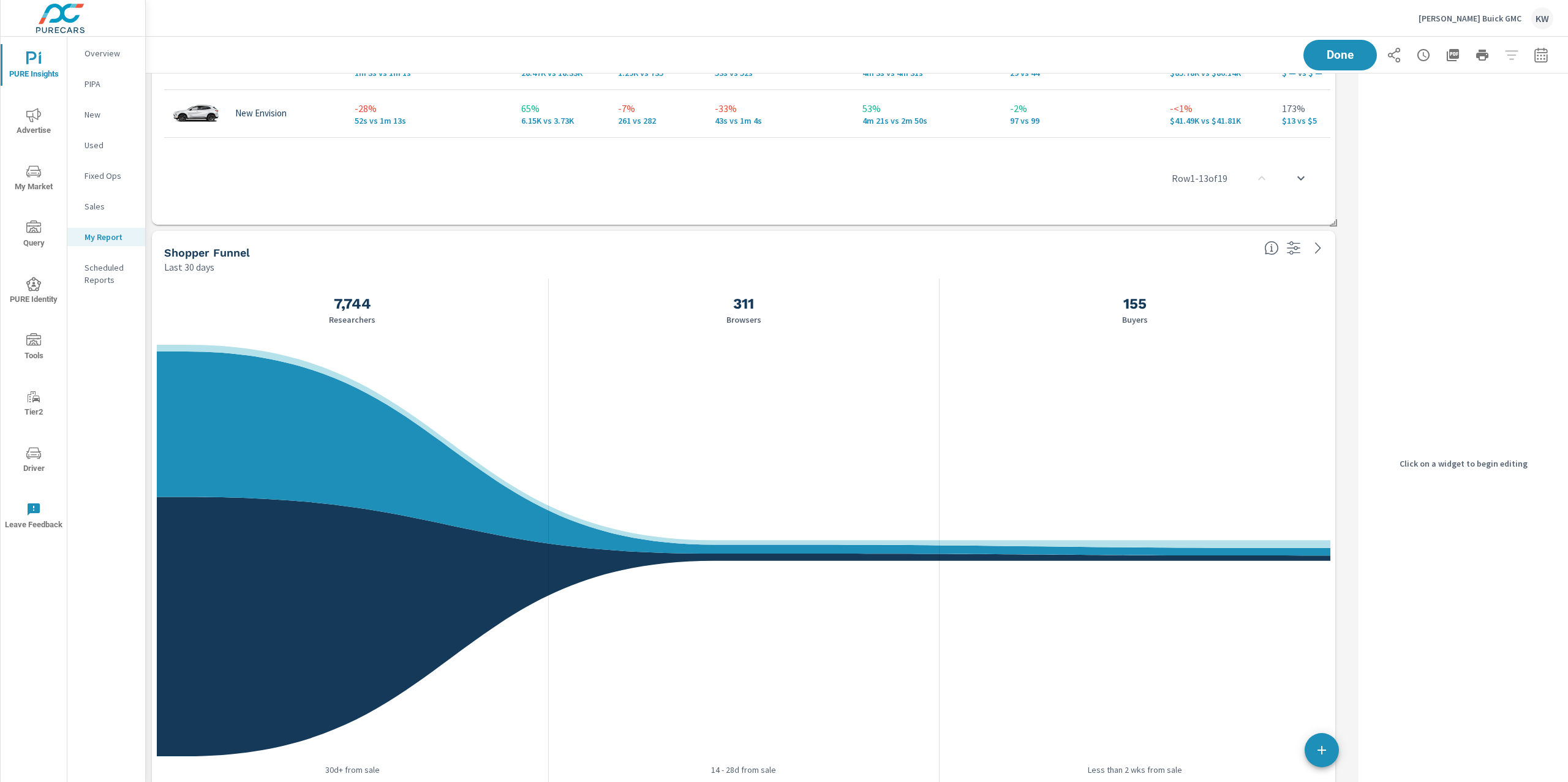
click at [1174, 263] on div "Last 30 days" at bounding box center [709, 267] width 1090 height 15
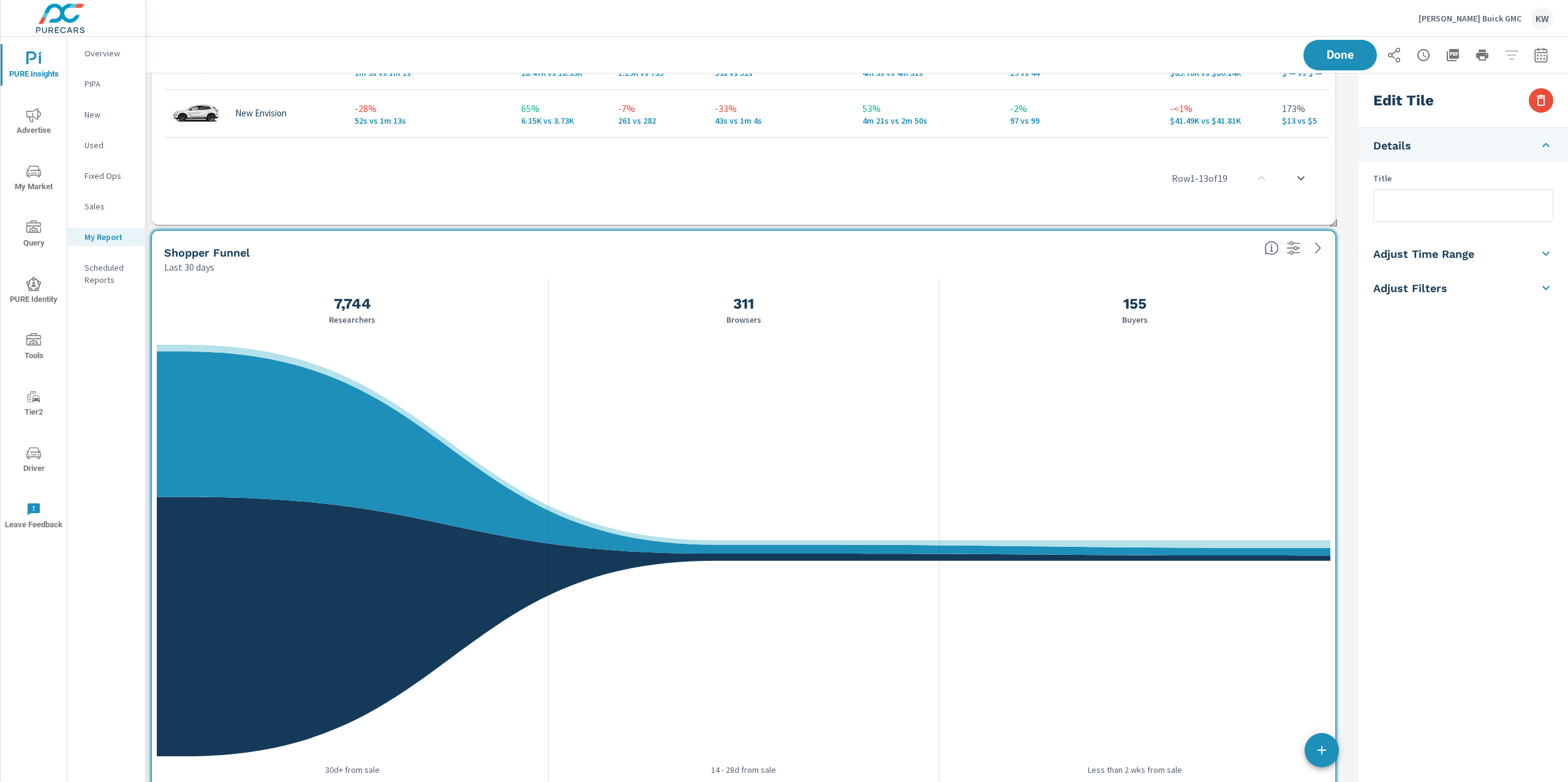
click at [1509, 256] on li "Adjust Time Range" at bounding box center [1463, 254] width 209 height 34
click at [1441, 215] on input "checkbox" at bounding box center [1435, 217] width 70 height 23
checkbox input "true"
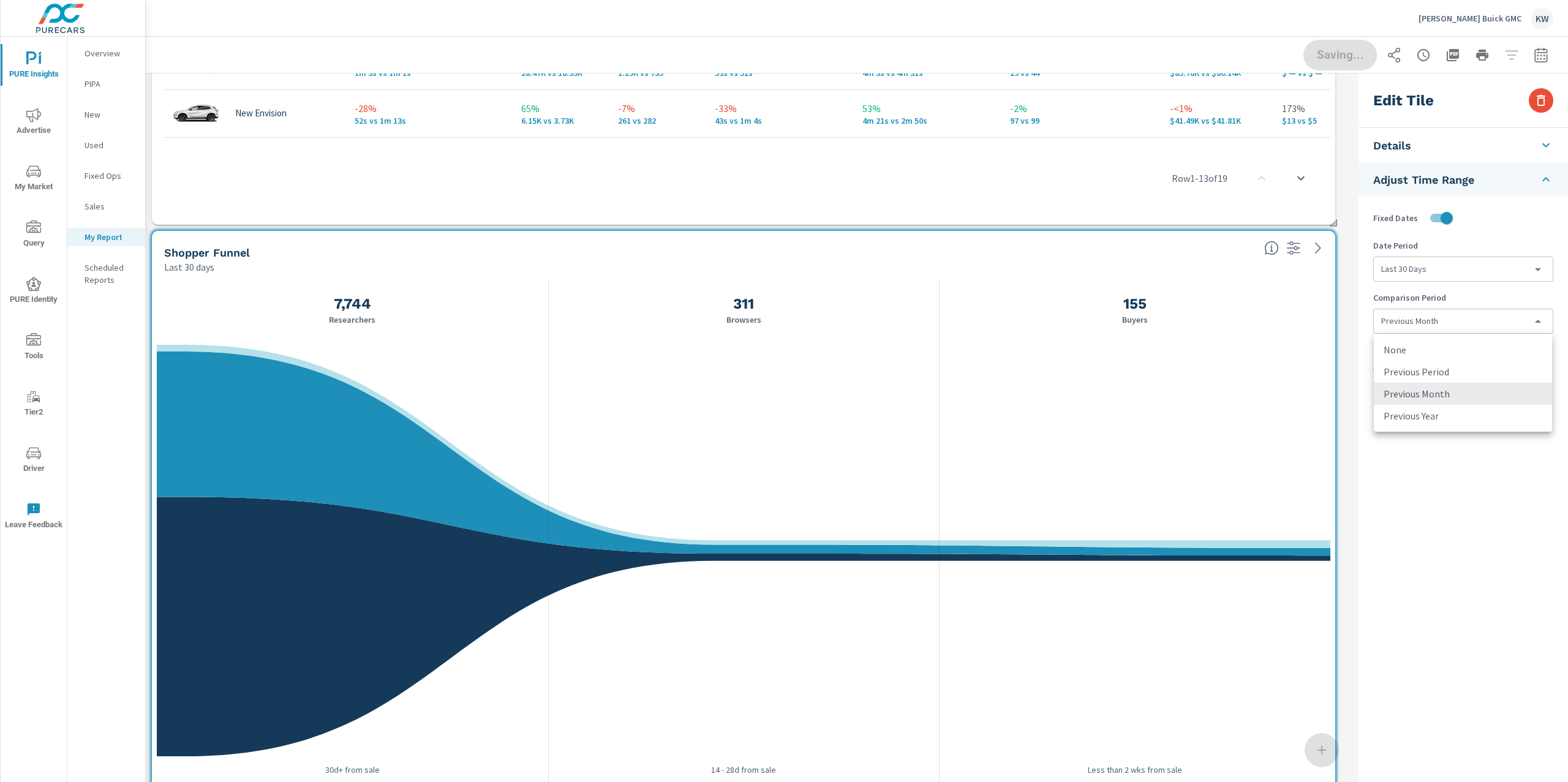
click at [1452, 318] on body "PURE Insights Advertise My Market Query PURE Identity Tools Tier2 Driver Leave …" at bounding box center [784, 391] width 1568 height 782
click at [1451, 373] on li "Previous Period" at bounding box center [1463, 371] width 178 height 22
type input "currentPeriodStart"
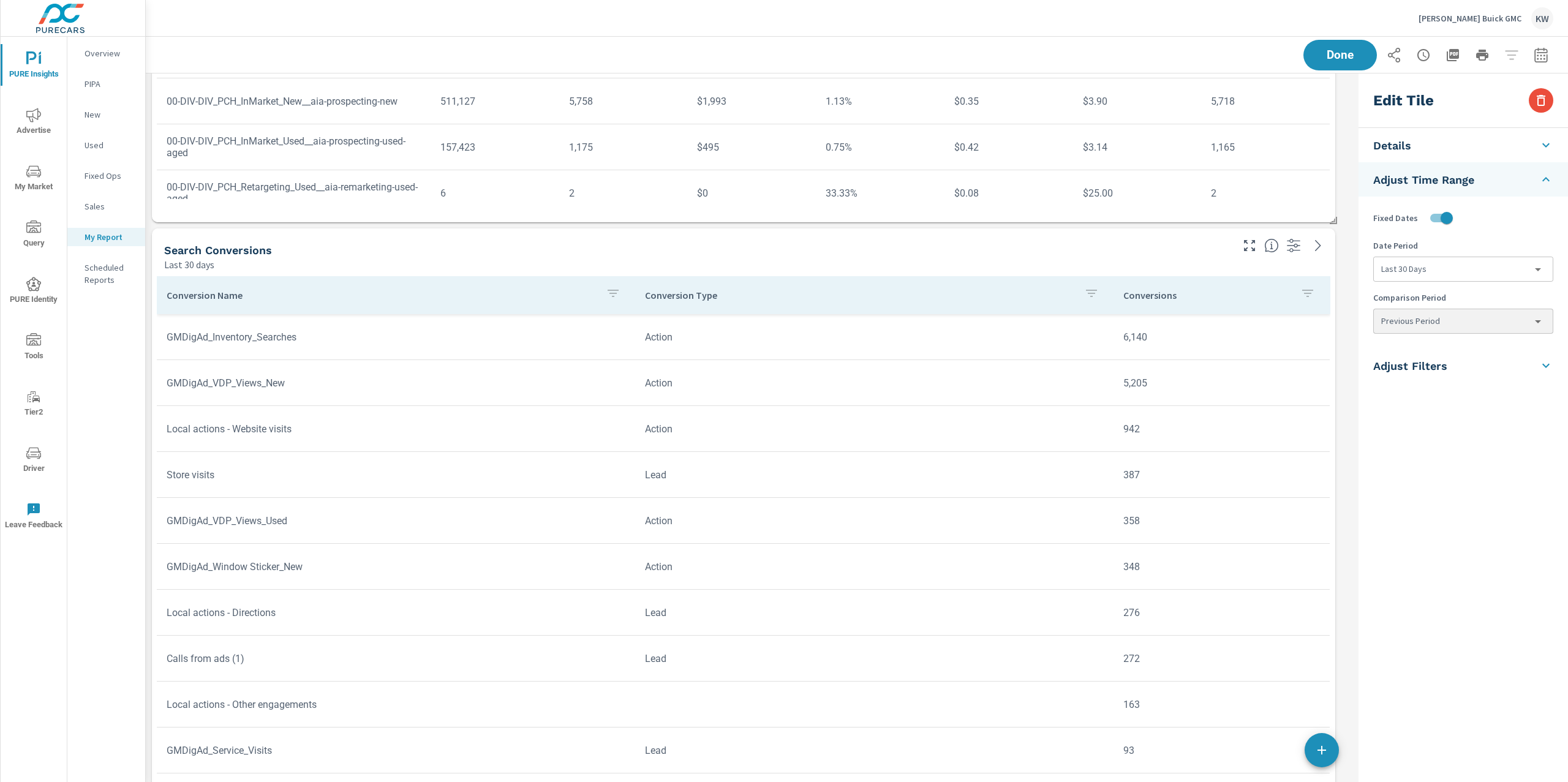
scroll to position [7173, 0]
click at [1169, 266] on div "Last 30 days" at bounding box center [697, 267] width 1065 height 15
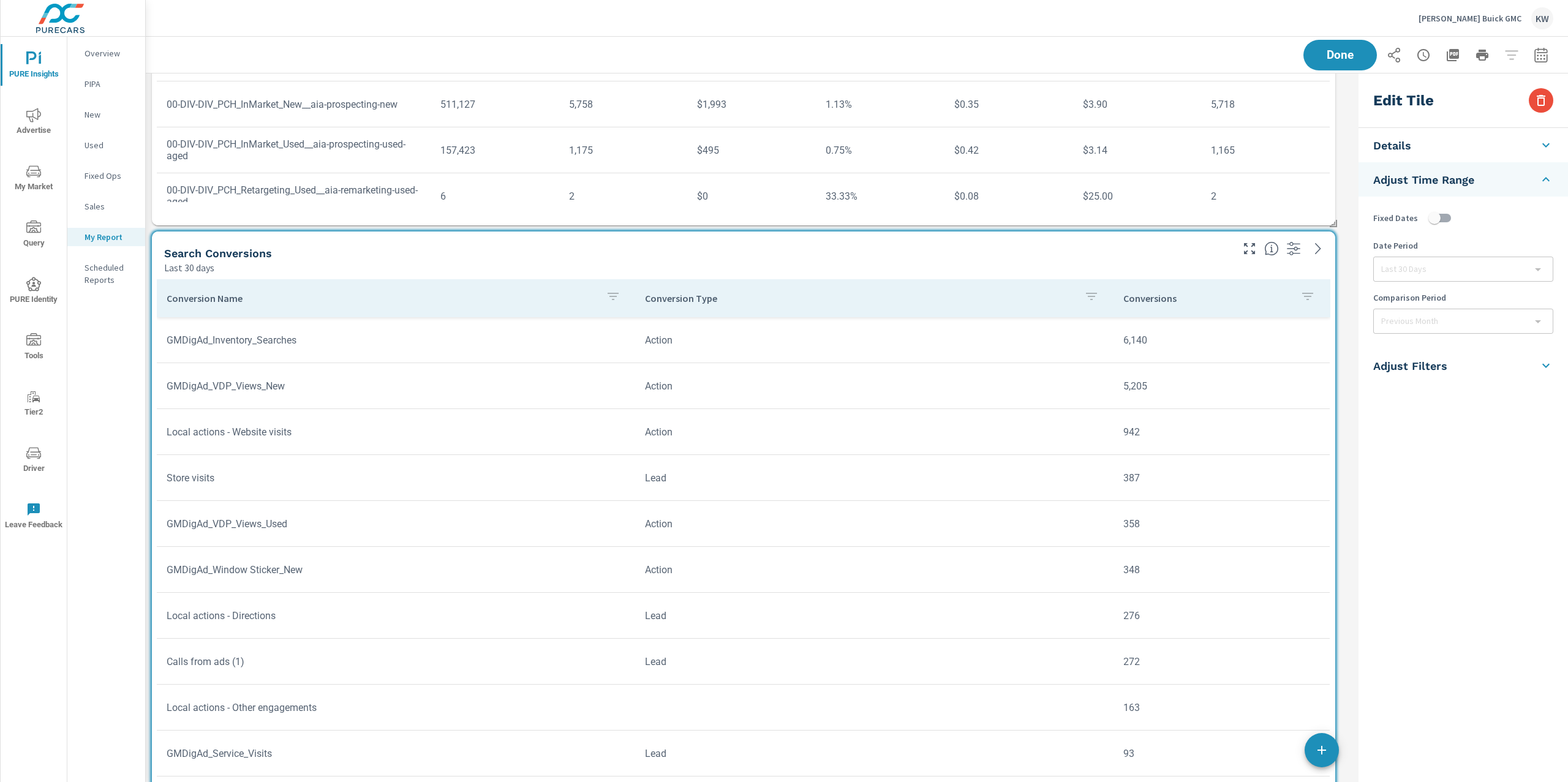
checkbox input "false"
type input "lastMonth"
click at [1541, 102] on icon "button" at bounding box center [1541, 100] width 15 height 15
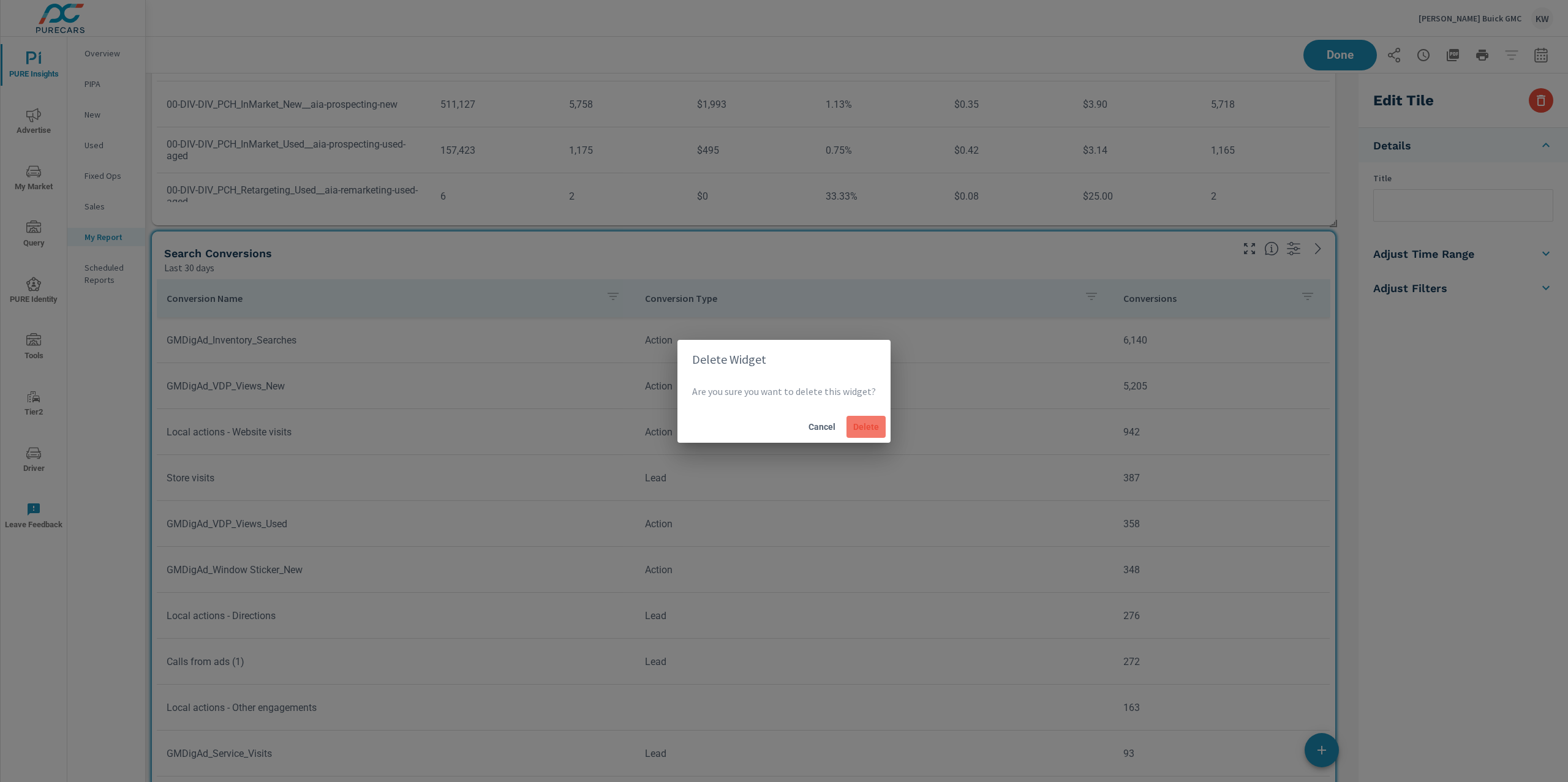
click at [863, 429] on span "Delete" at bounding box center [866, 427] width 30 height 11
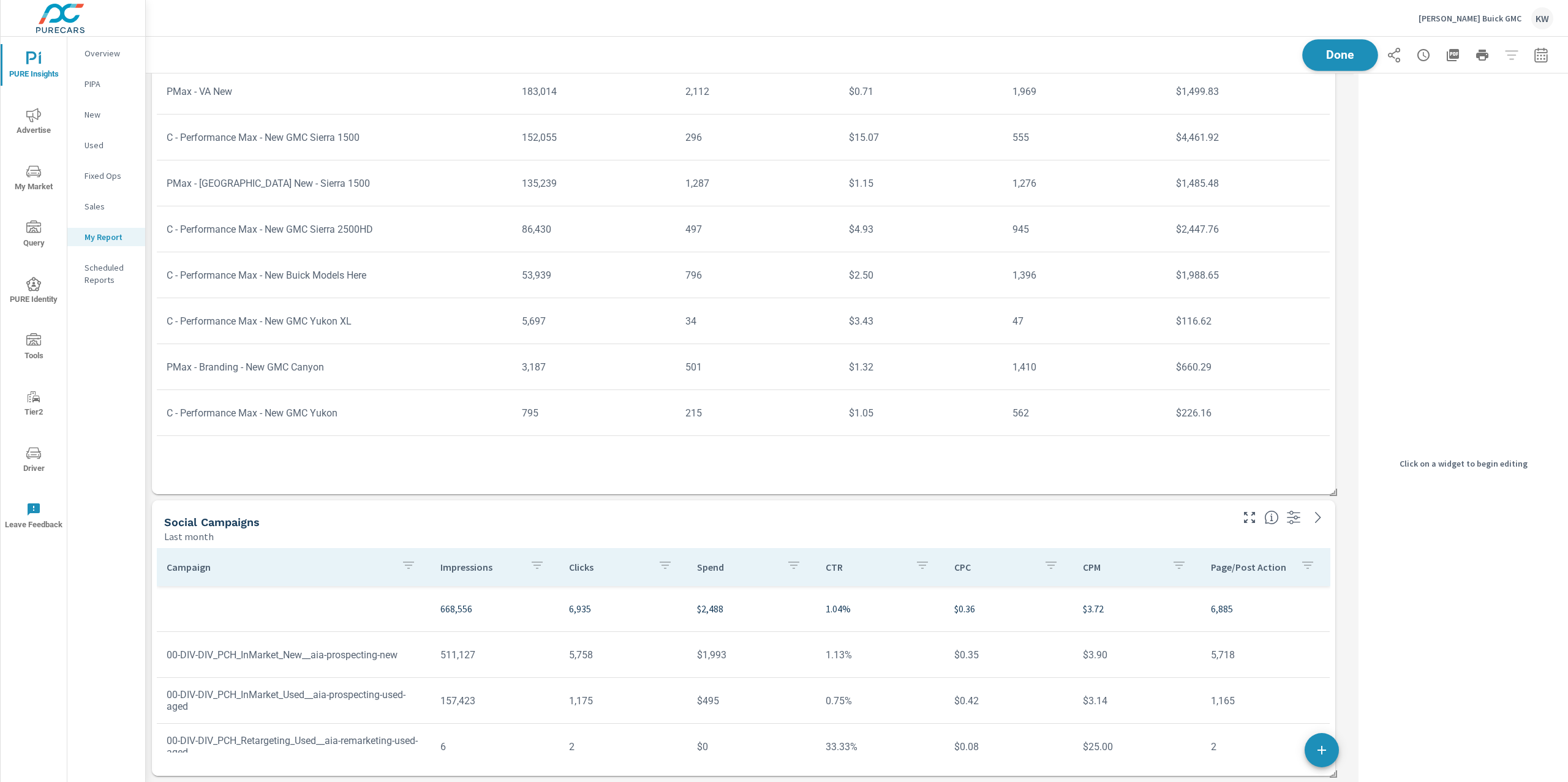
scroll to position [7356, 1221]
click span "Done"
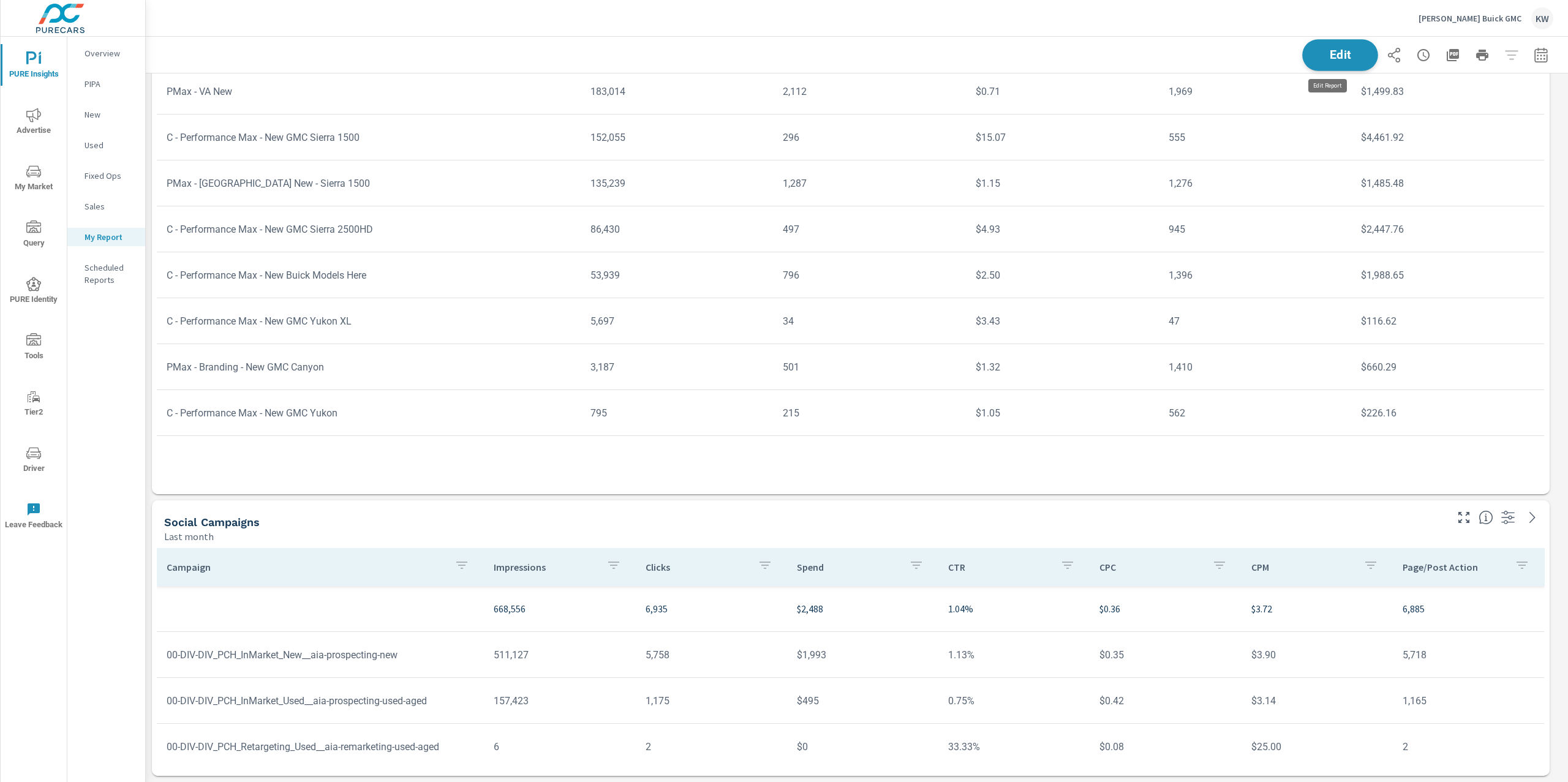
scroll to position [6, 6]
